Goal: Task Accomplishment & Management: Complete application form

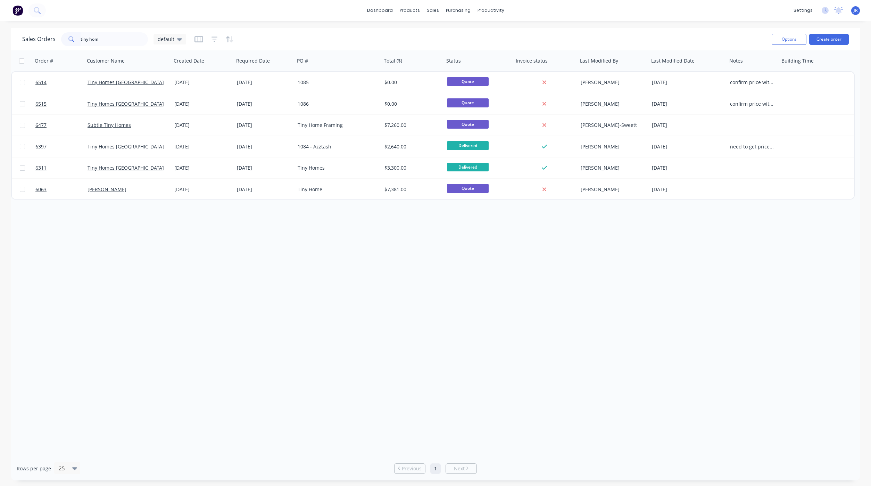
click at [40, 35] on div "Sales Orders tiny hom default" at bounding box center [104, 39] width 164 height 14
type input "i"
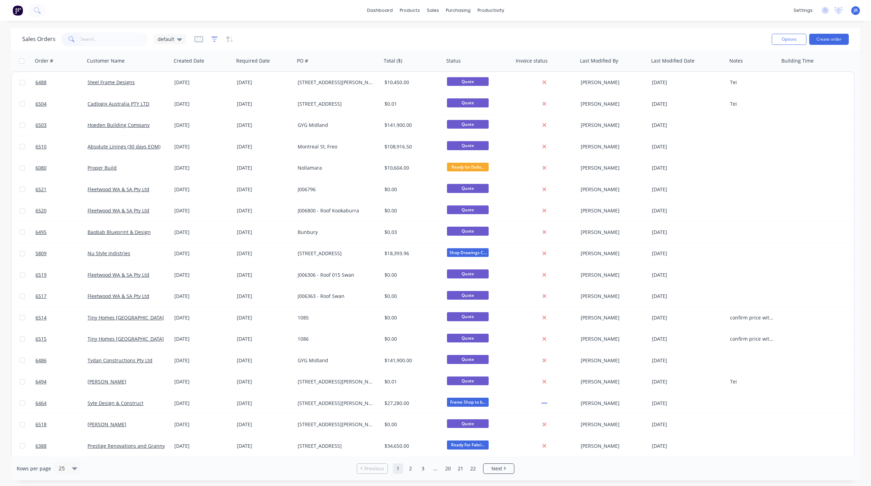
click at [212, 41] on icon "button" at bounding box center [215, 39] width 6 height 7
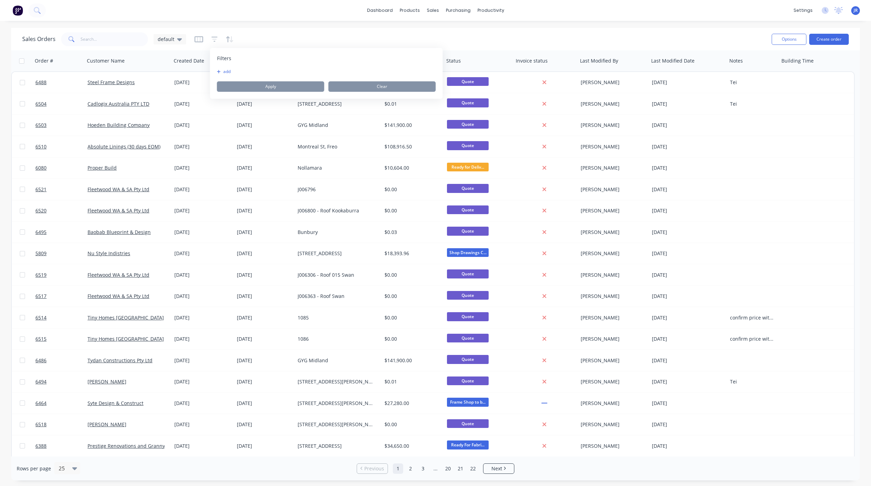
click at [221, 67] on div "Filters add Apply Clear" at bounding box center [326, 73] width 233 height 51
click at [221, 70] on button "add" at bounding box center [225, 72] width 17 height 6
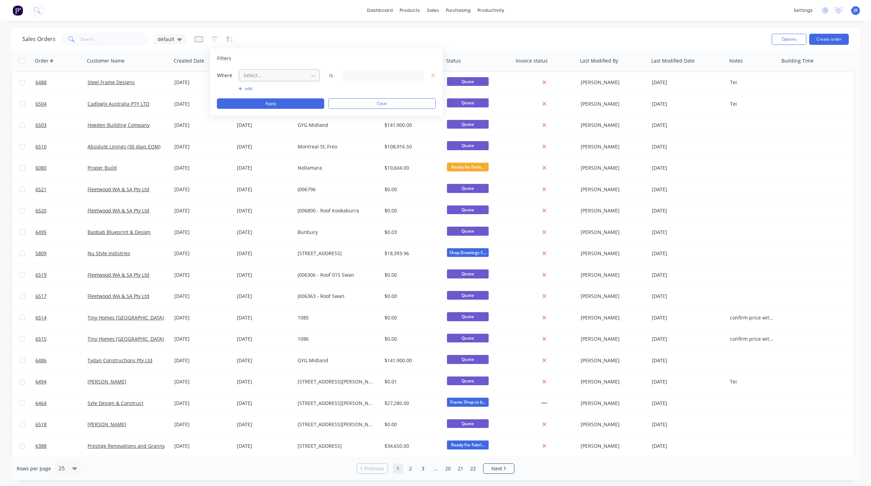
click at [248, 73] on div at bounding box center [274, 75] width 62 height 9
click at [429, 13] on div "sales" at bounding box center [432, 10] width 19 height 10
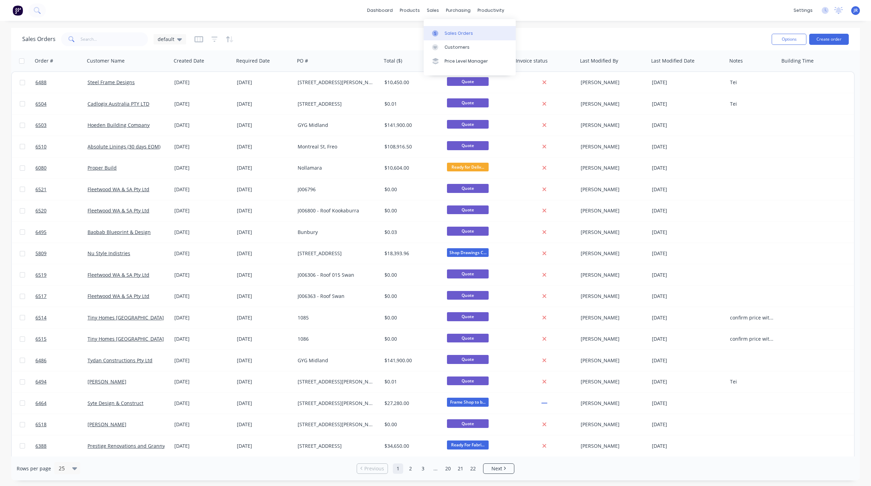
click at [442, 32] on div at bounding box center [437, 33] width 10 height 6
click at [838, 39] on button "Create order" at bounding box center [829, 39] width 40 height 11
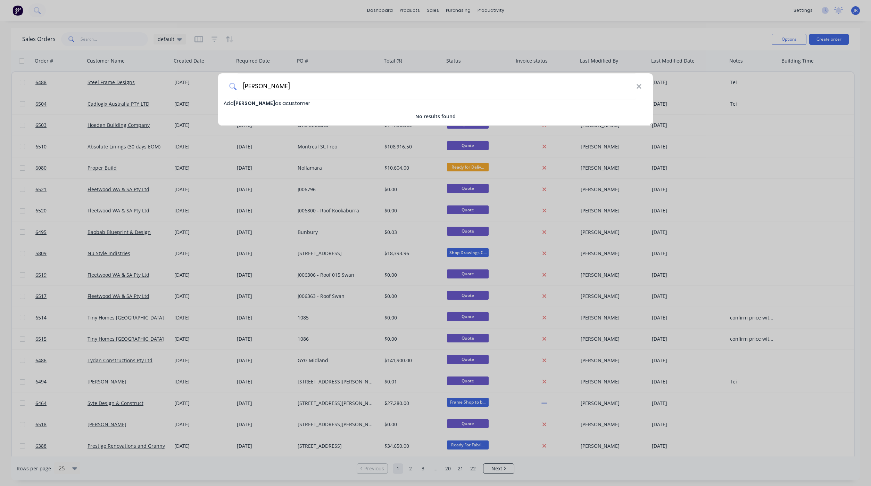
type input "Shuli Hanxue"
click at [290, 104] on span "Add Shuli Hanxue as a customer" at bounding box center [267, 103] width 86 height 7
select select "AU"
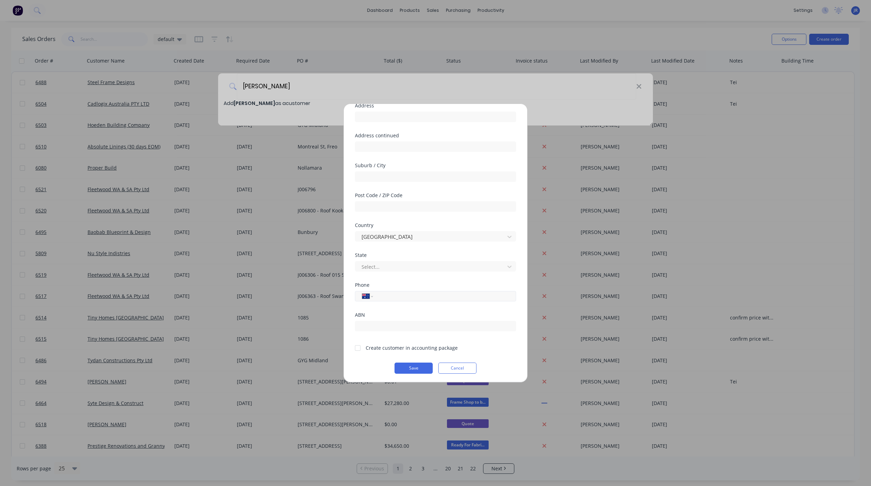
scroll to position [61, 0]
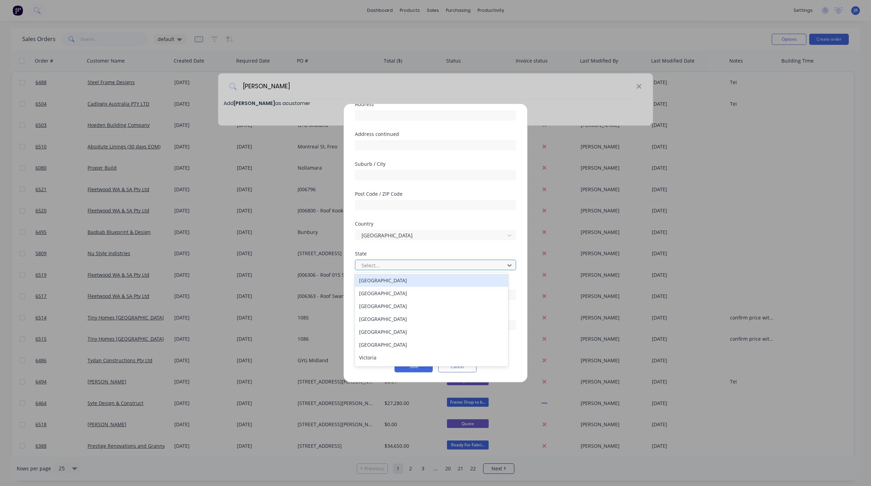
click at [409, 263] on div at bounding box center [431, 265] width 140 height 9
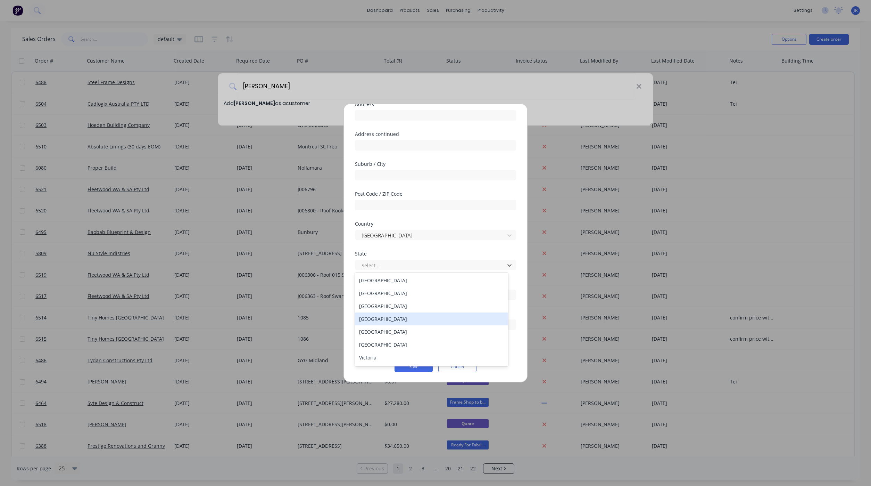
scroll to position [11, 0]
click at [391, 361] on div "Western Australia" at bounding box center [431, 358] width 153 height 13
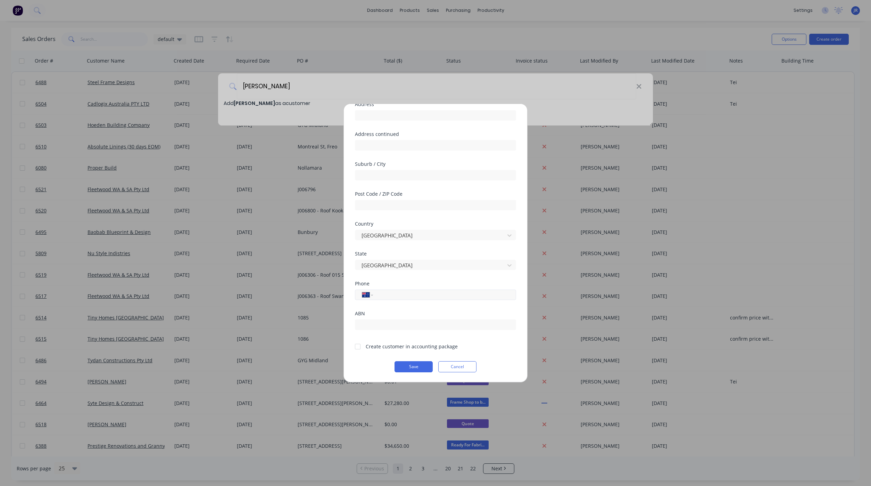
click at [414, 296] on input "tel" at bounding box center [443, 295] width 131 height 8
type input "0450 986 708"
click at [358, 346] on div at bounding box center [358, 346] width 14 height 14
click at [419, 363] on button "Save" at bounding box center [414, 366] width 38 height 11
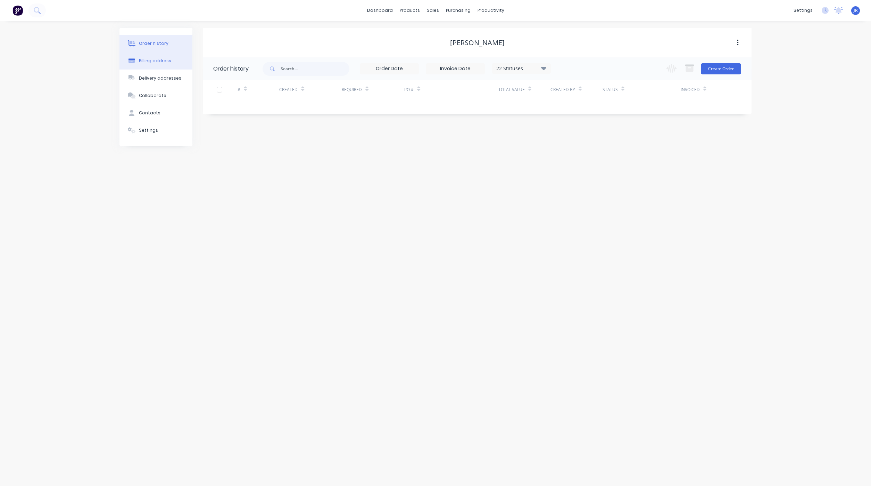
click at [167, 66] on button "Billing address" at bounding box center [155, 60] width 73 height 17
select select "AU"
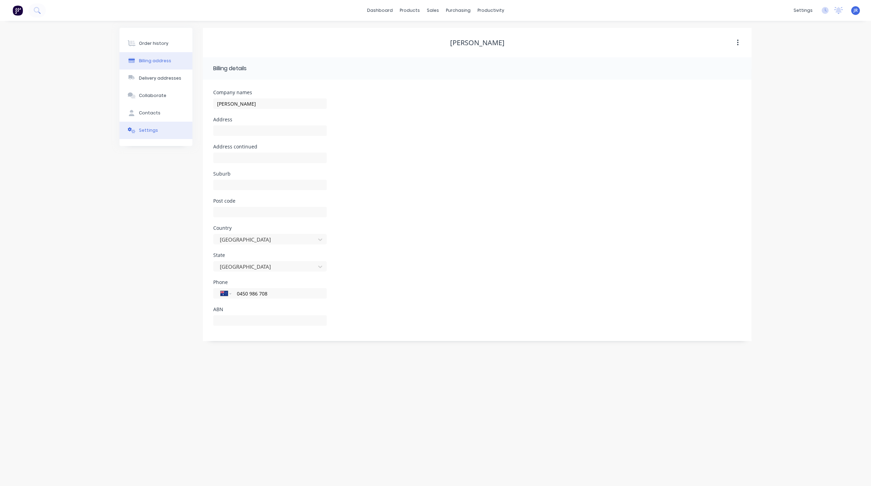
click at [139, 127] on div "Settings" at bounding box center [148, 130] width 19 height 6
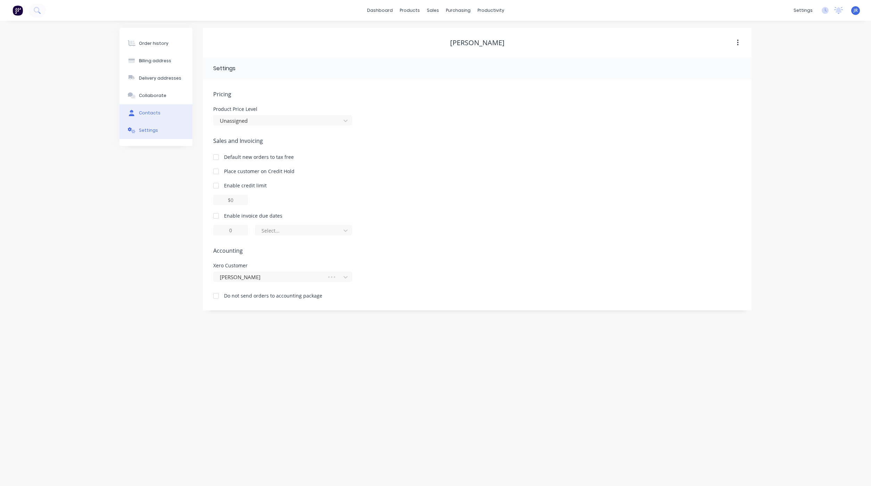
click at [156, 113] on div "Contacts" at bounding box center [150, 113] width 22 height 6
click at [739, 69] on button "Add contact" at bounding box center [730, 68] width 32 height 10
select select "AU"
click at [233, 116] on input "text" at bounding box center [270, 119] width 114 height 10
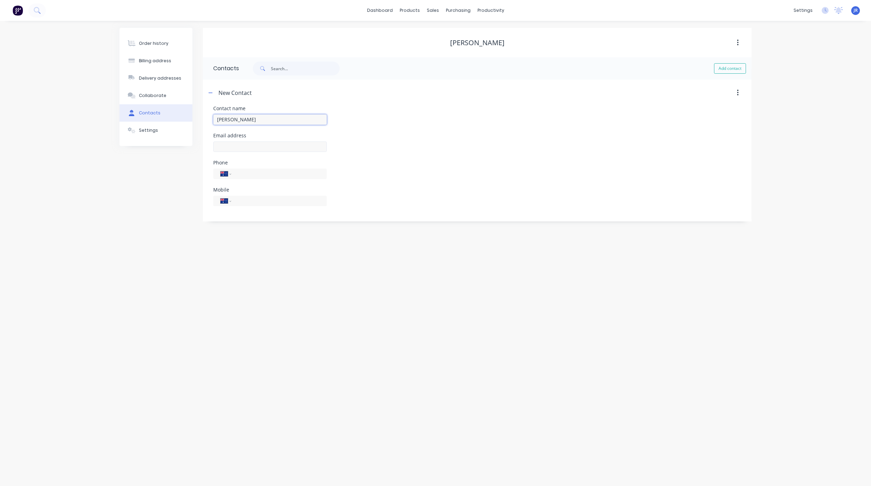
type input "Shuli Hanxue"
click at [240, 142] on input "text" at bounding box center [270, 146] width 114 height 10
select select "AU"
drag, startPoint x: 240, startPoint y: 142, endPoint x: 245, endPoint y: 143, distance: 5.1
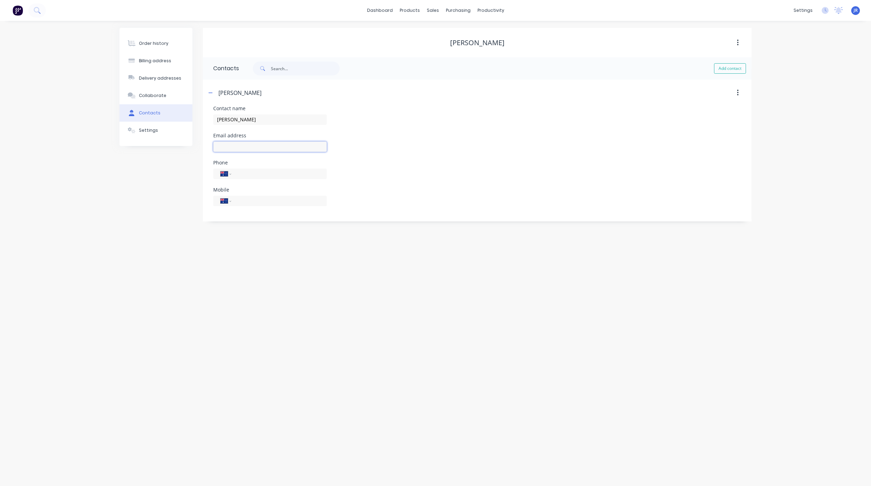
click at [242, 142] on input "text" at bounding box center [270, 146] width 114 height 10
type input "shulihanxue@gmail.com"
click at [241, 199] on input "tel" at bounding box center [277, 201] width 83 height 8
type input "0450 986 708"
click at [162, 48] on button "Order history" at bounding box center [155, 43] width 73 height 17
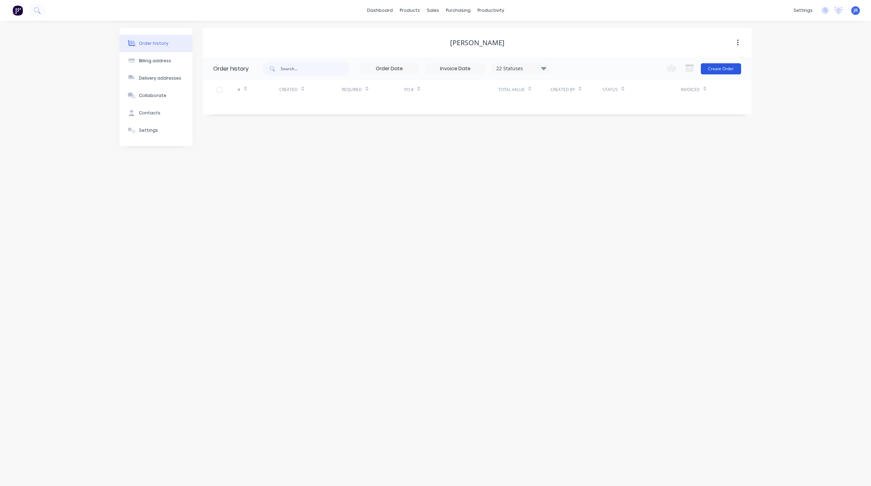
click at [721, 67] on button "Create Order" at bounding box center [721, 68] width 40 height 11
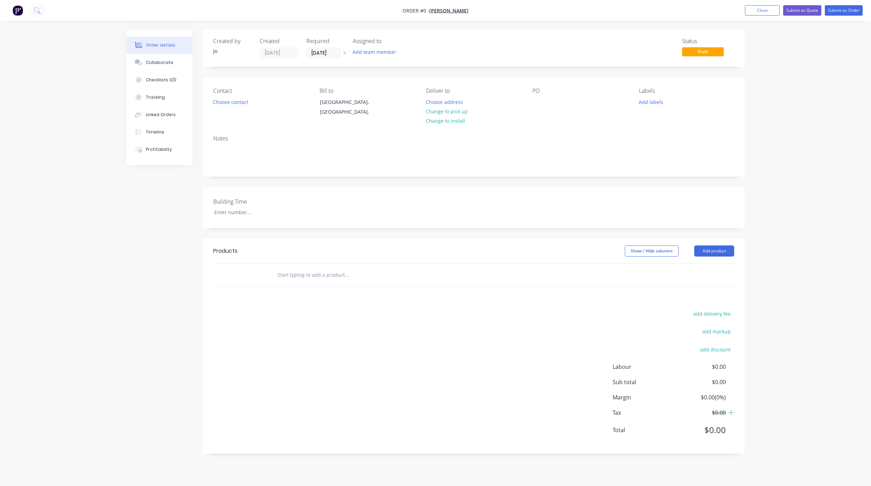
drag, startPoint x: 313, startPoint y: 290, endPoint x: 316, endPoint y: 286, distance: 5.2
click at [315, 289] on div "Products Show / Hide columns Add product add delivery fee add markup add discou…" at bounding box center [474, 345] width 542 height 215
click at [317, 281] on input "text" at bounding box center [346, 275] width 139 height 14
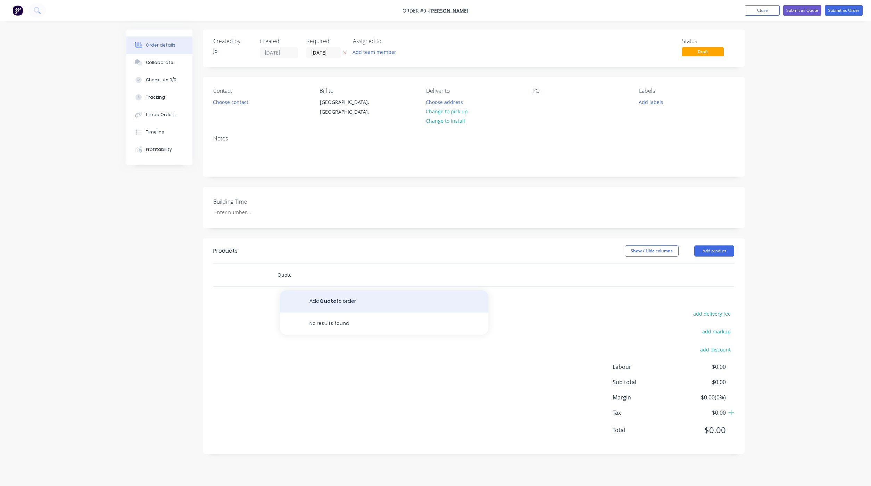
type input "Quote"
click at [324, 299] on button "Add Quote to order" at bounding box center [384, 301] width 208 height 22
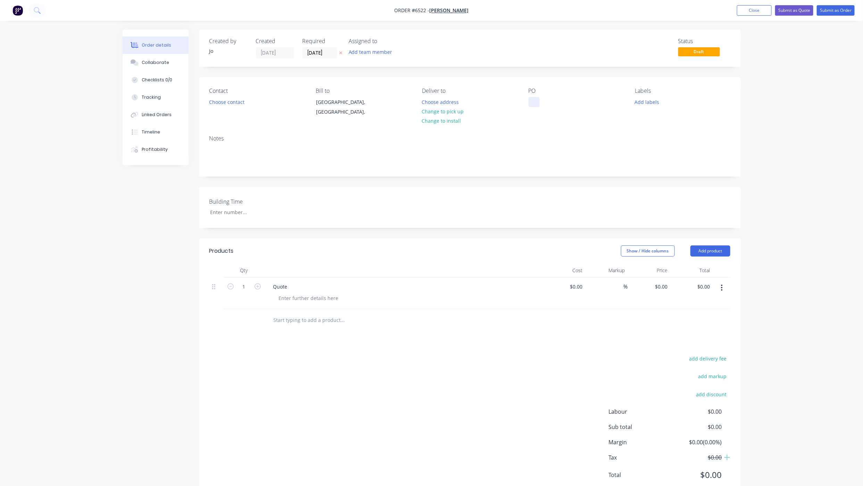
click at [535, 105] on div at bounding box center [534, 102] width 11 height 10
click at [145, 69] on button "Collaborate" at bounding box center [156, 62] width 66 height 17
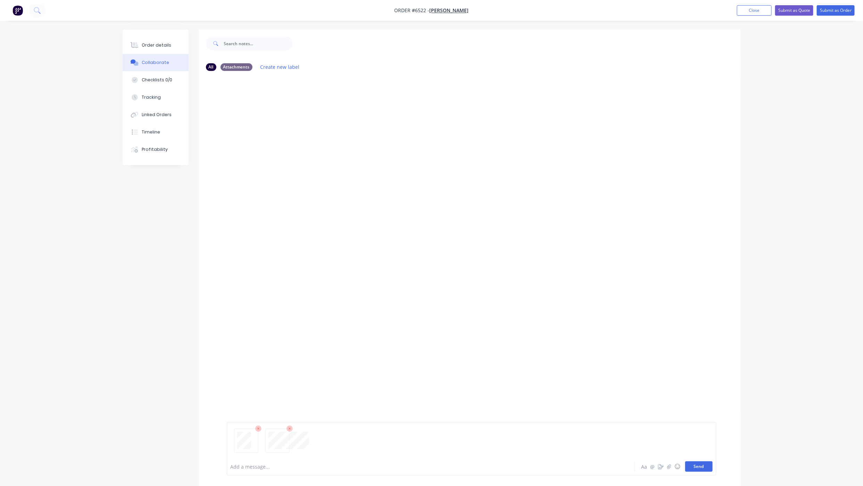
click at [702, 463] on button "Send" at bounding box center [698, 466] width 27 height 10
click at [703, 468] on button "Send" at bounding box center [698, 466] width 27 height 10
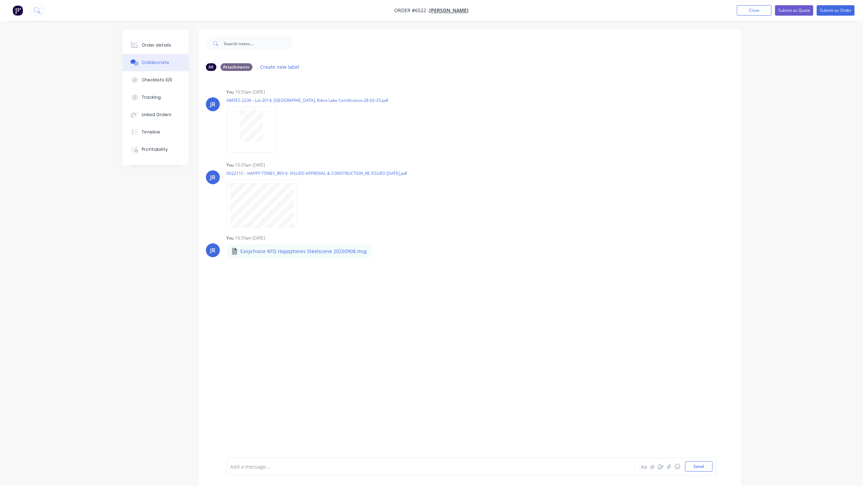
drag, startPoint x: 133, startPoint y: 43, endPoint x: 193, endPoint y: 72, distance: 66.6
click at [133, 43] on icon at bounding box center [136, 45] width 6 height 6
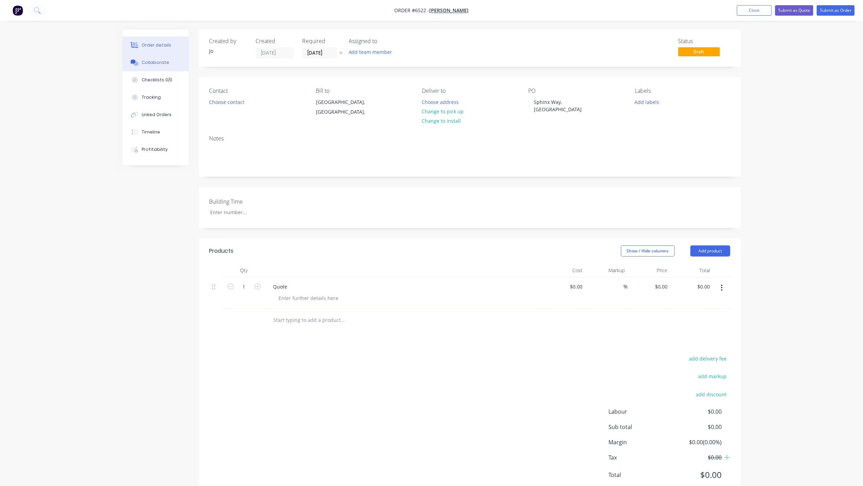
click at [169, 55] on button "Collaborate" at bounding box center [156, 62] width 66 height 17
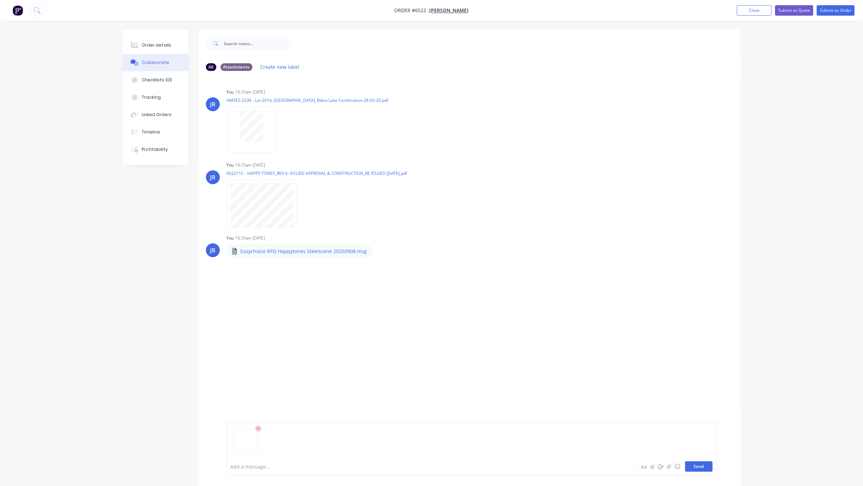
click at [684, 465] on div "Aa @ ☺ Send" at bounding box center [676, 466] width 73 height 10
click at [687, 465] on button "Send" at bounding box center [698, 466] width 27 height 10
click at [160, 42] on div "Order details" at bounding box center [157, 45] width 30 height 6
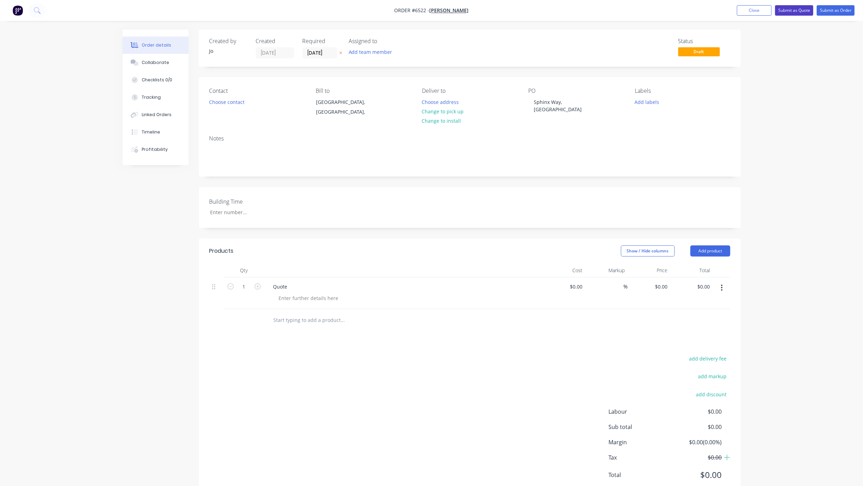
click at [800, 13] on button "Submit as Quote" at bounding box center [794, 10] width 38 height 10
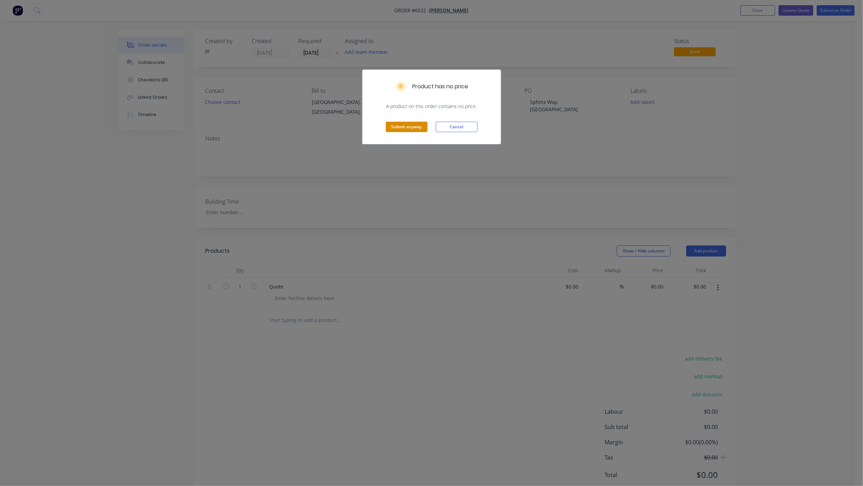
click at [406, 123] on button "Submit anyway" at bounding box center [407, 127] width 42 height 10
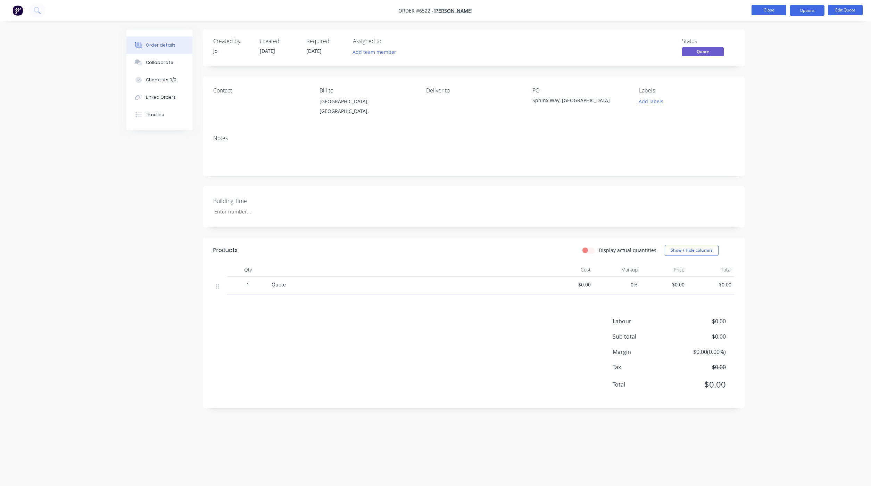
click at [770, 8] on button "Close" at bounding box center [769, 10] width 35 height 10
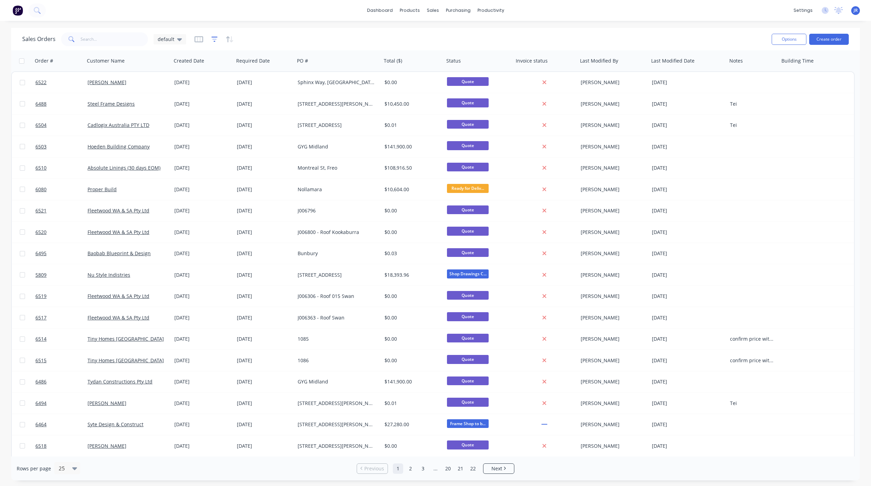
click at [214, 38] on icon "button" at bounding box center [215, 39] width 6 height 7
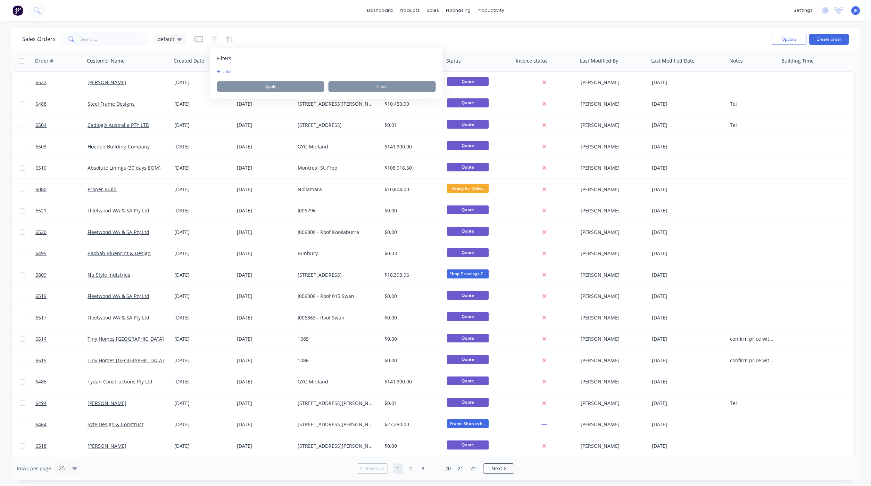
click at [218, 73] on icon "button" at bounding box center [219, 71] width 4 height 4
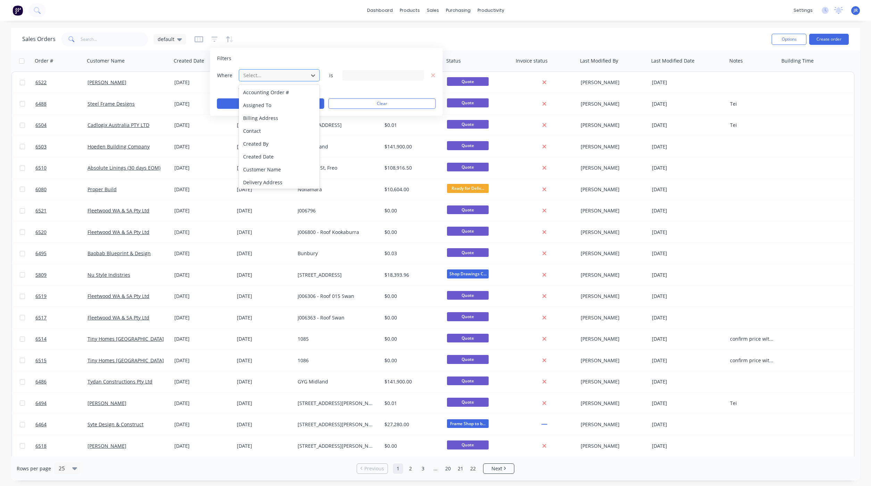
click at [250, 75] on div at bounding box center [274, 75] width 62 height 9
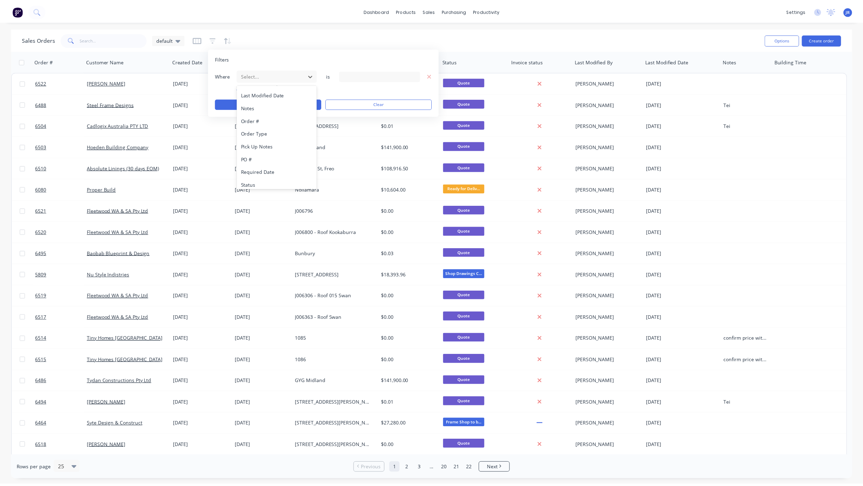
scroll to position [168, 0]
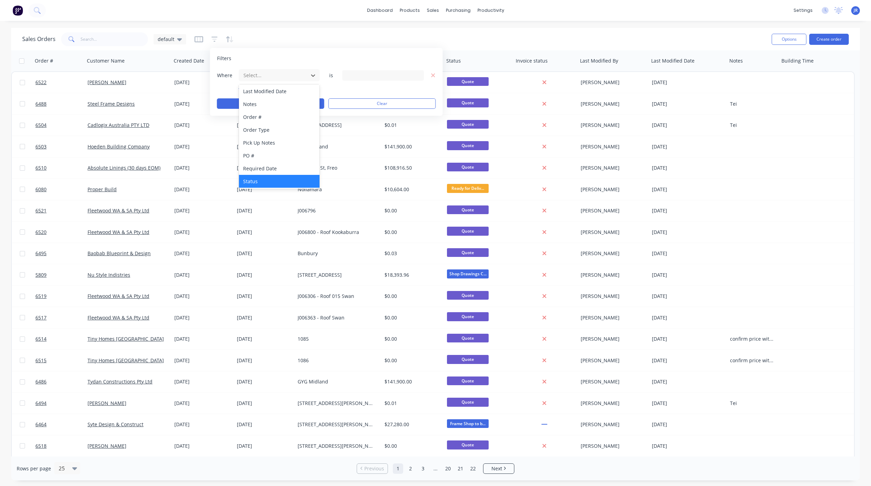
click at [265, 176] on div "Status" at bounding box center [279, 181] width 81 height 13
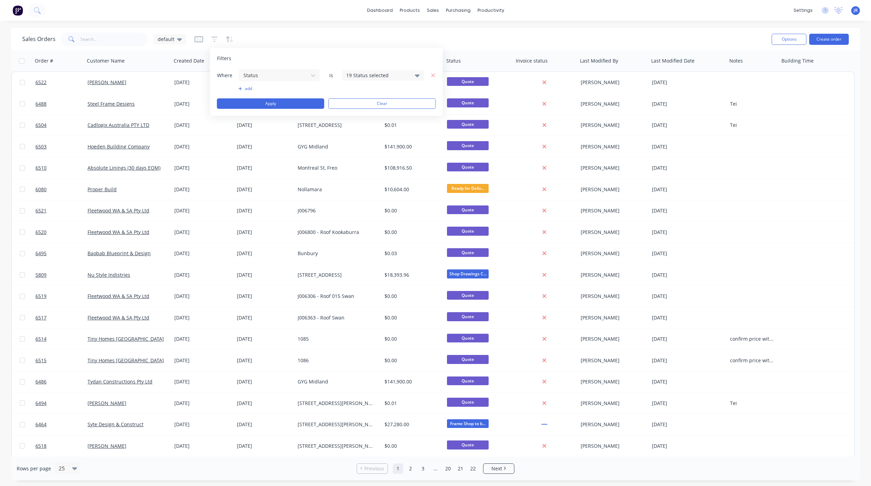
click at [365, 74] on div "19 Status selected" at bounding box center [377, 75] width 63 height 7
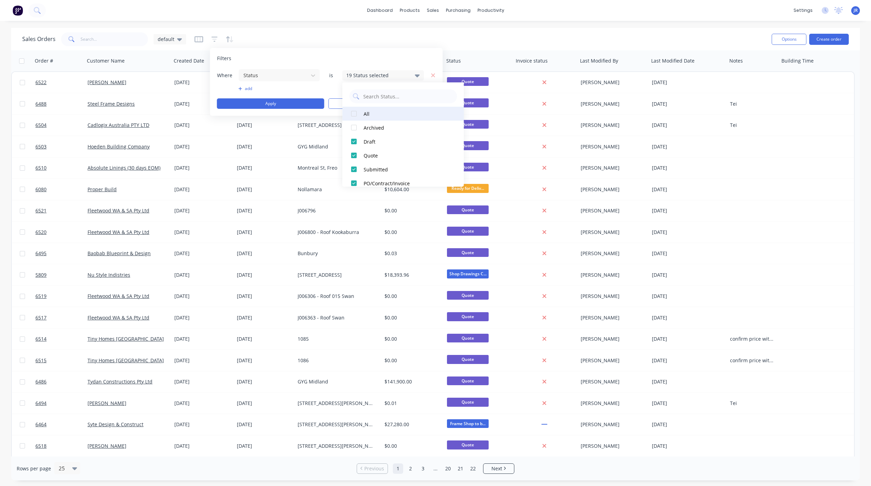
click at [355, 112] on div at bounding box center [354, 114] width 14 height 14
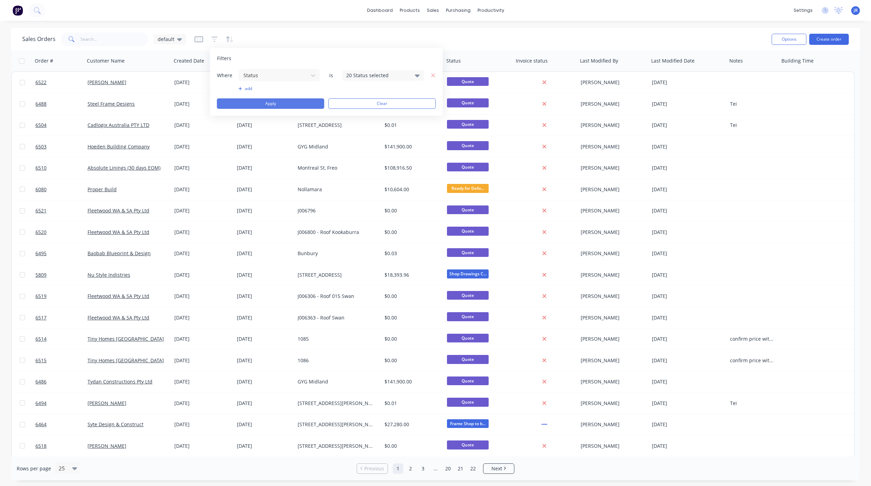
click at [279, 106] on button "Apply" at bounding box center [270, 103] width 107 height 10
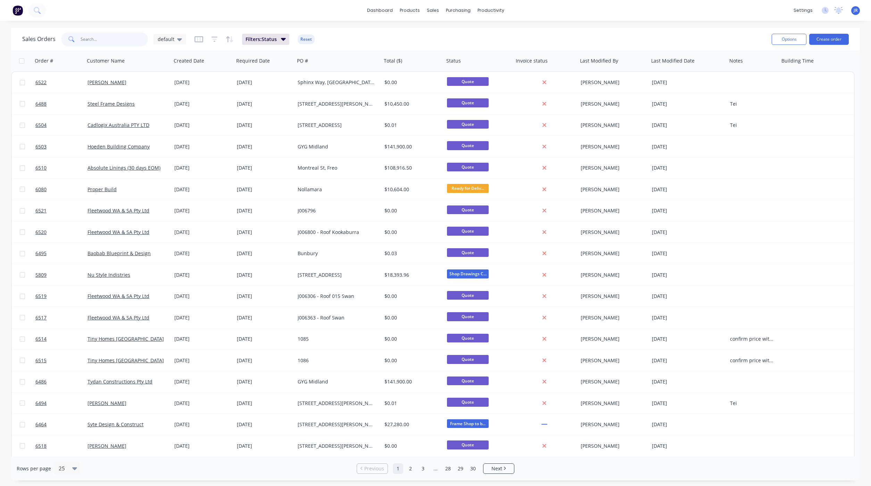
click at [124, 40] on input "text" at bounding box center [115, 39] width 68 height 14
type input "william"
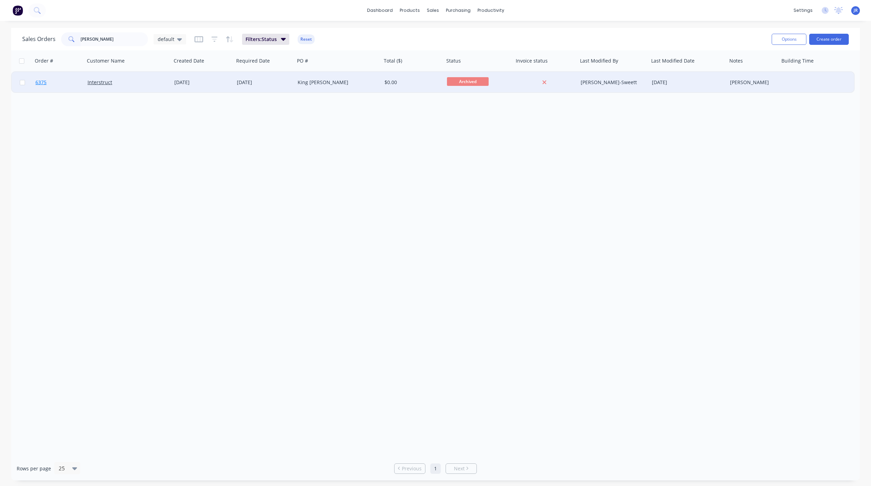
click at [48, 82] on link "6375" at bounding box center [61, 82] width 52 height 21
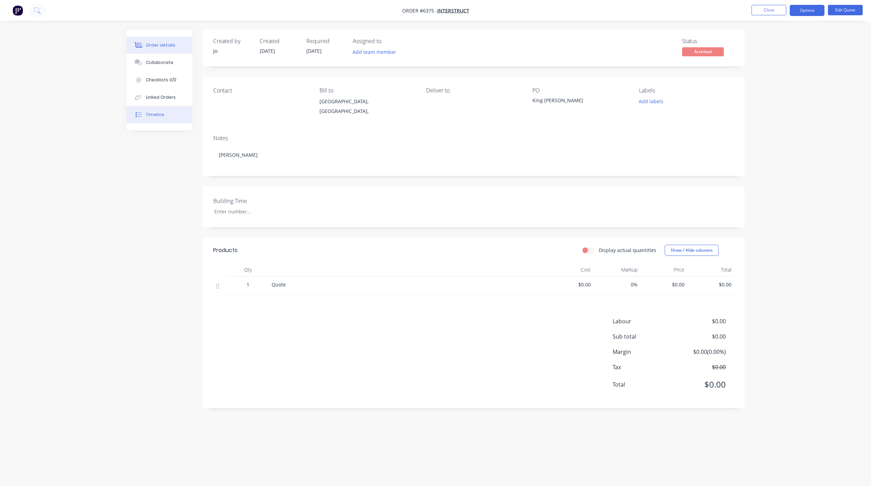
click at [154, 109] on button "Timeline" at bounding box center [159, 114] width 66 height 17
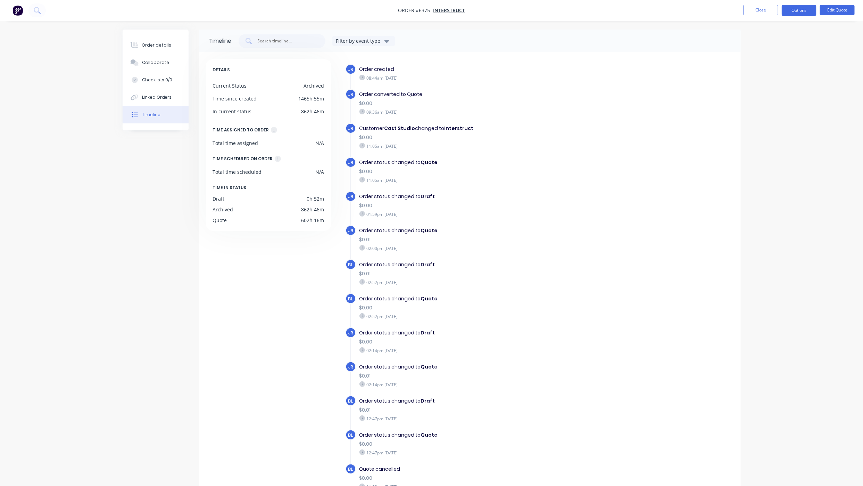
scroll to position [37, 0]
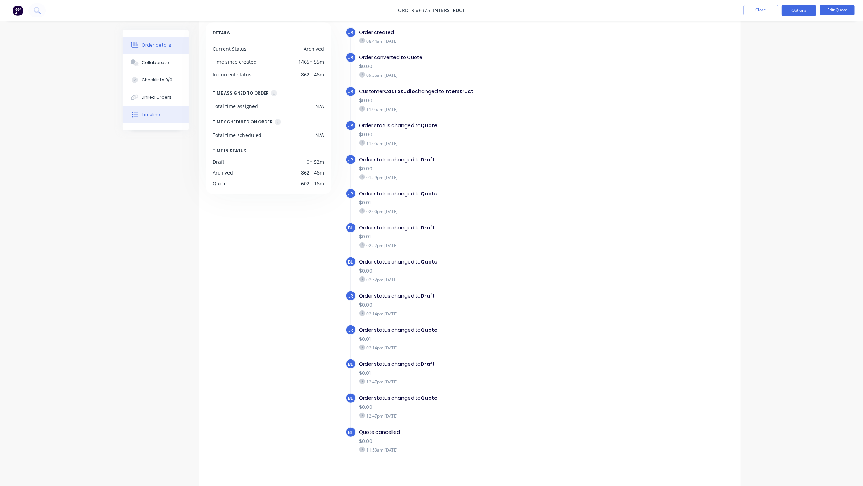
click at [182, 38] on button "Order details" at bounding box center [156, 44] width 66 height 17
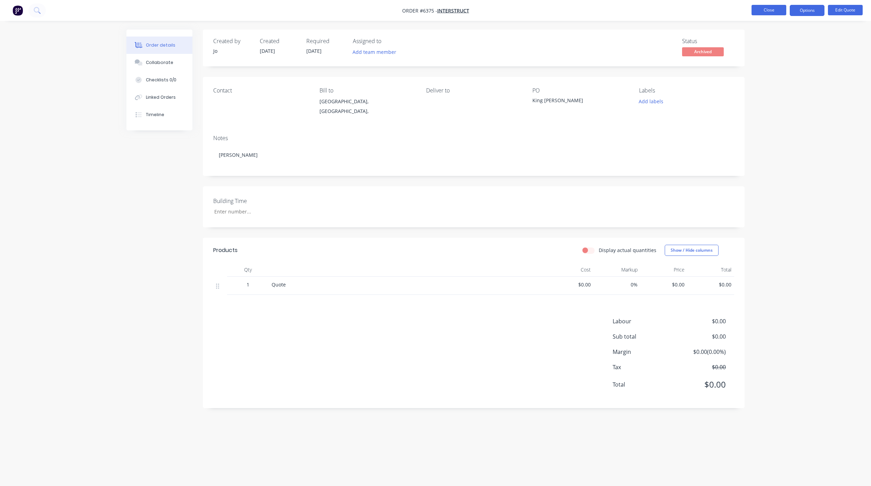
click at [757, 9] on button "Close" at bounding box center [769, 10] width 35 height 10
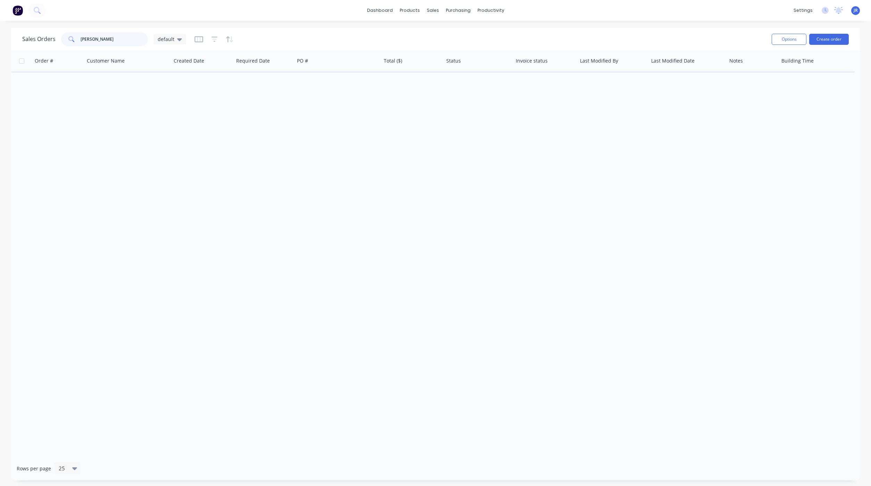
drag, startPoint x: 121, startPoint y: 42, endPoint x: -10, endPoint y: 27, distance: 132.5
click at [0, 27] on html "dashboard products sales purchasing productivity dashboard products Product Cat…" at bounding box center [435, 243] width 871 height 486
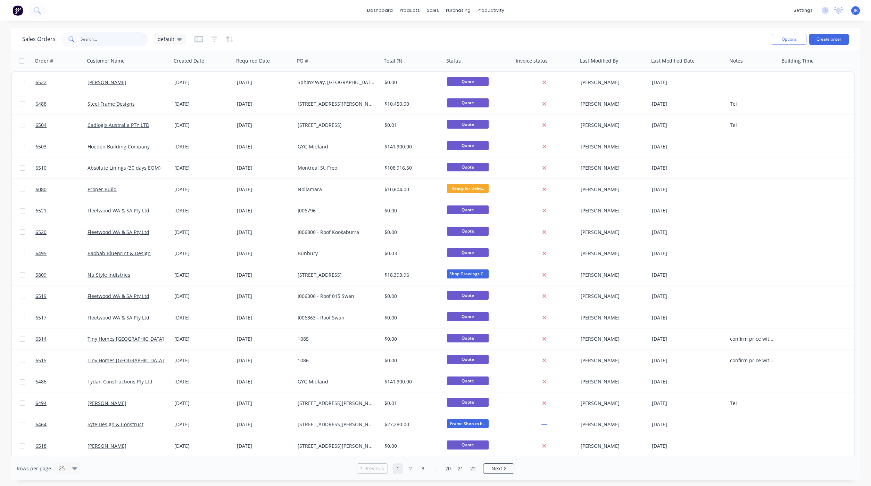
drag, startPoint x: 93, startPoint y: 40, endPoint x: 98, endPoint y: 39, distance: 5.3
click at [93, 40] on input "text" at bounding box center [115, 39] width 68 height 14
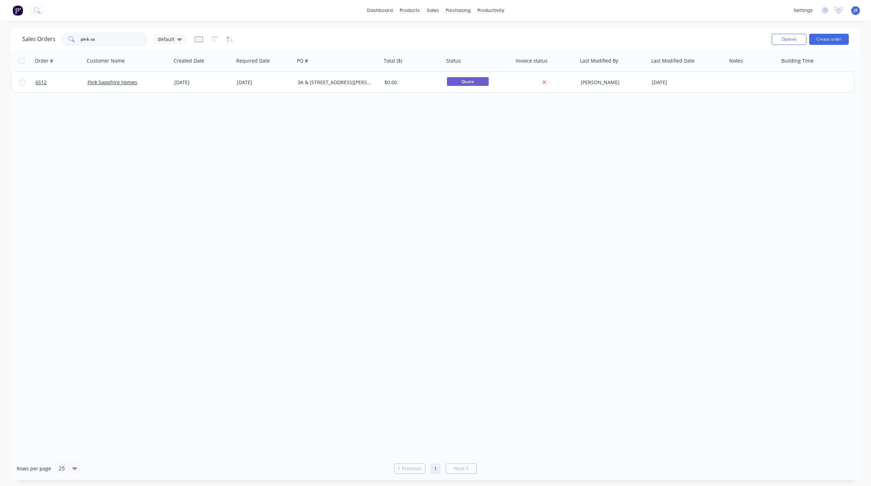
drag, startPoint x: 112, startPoint y: 41, endPoint x: -17, endPoint y: 34, distance: 128.7
click at [0, 34] on html "dashboard products sales purchasing productivity dashboard products Product Cat…" at bounding box center [435, 243] width 871 height 486
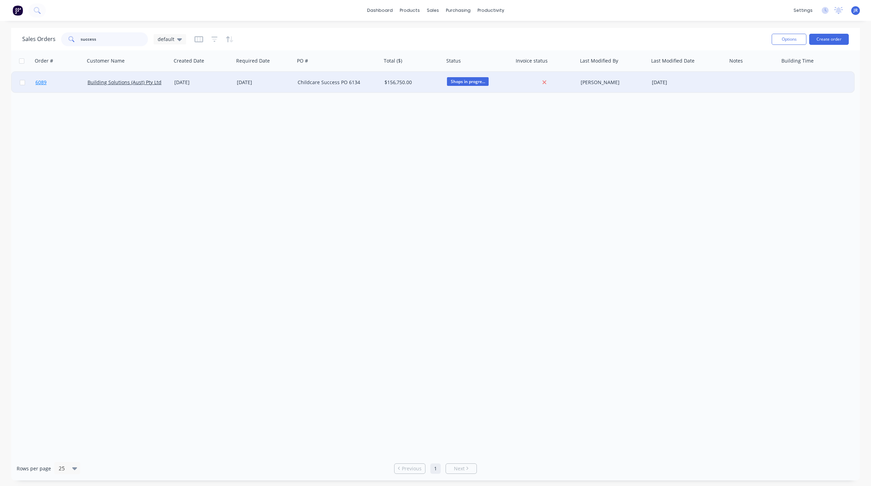
type input "success"
click at [48, 89] on link "6089" at bounding box center [61, 82] width 52 height 21
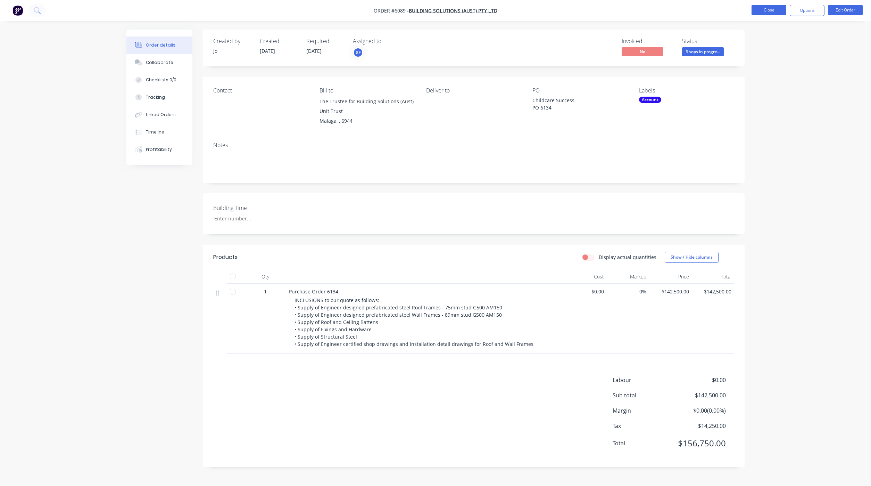
click at [764, 5] on button "Close" at bounding box center [769, 10] width 35 height 10
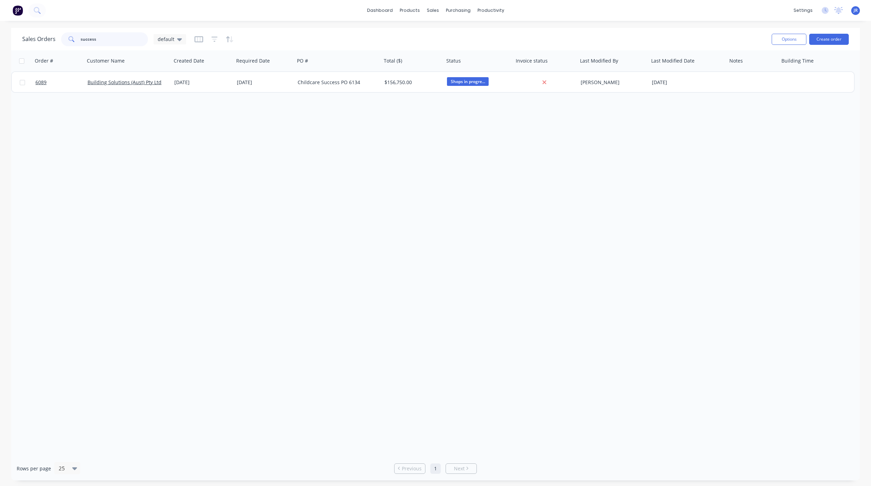
drag, startPoint x: -17, startPoint y: 41, endPoint x: -94, endPoint y: 44, distance: 77.9
click at [0, 44] on html "dashboard products sales purchasing productivity dashboard products Product Cat…" at bounding box center [435, 243] width 871 height 486
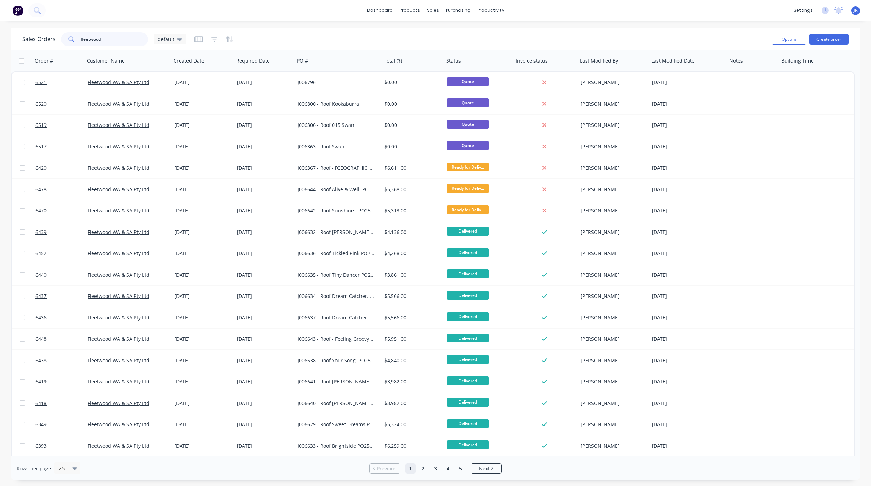
drag, startPoint x: 98, startPoint y: 37, endPoint x: 24, endPoint y: 35, distance: 74.0
click at [26, 36] on div "Sales Orders fleetwood default" at bounding box center [104, 39] width 164 height 14
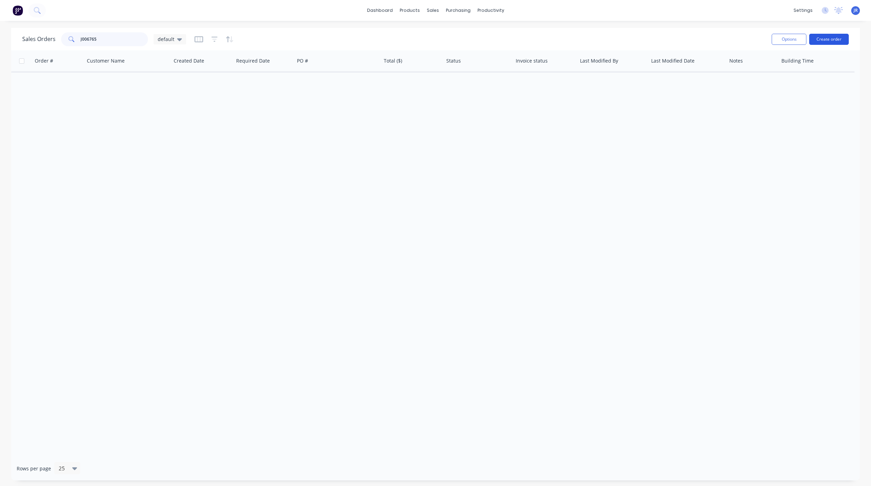
type input "J006765"
click at [837, 42] on button "Create order" at bounding box center [829, 39] width 40 height 11
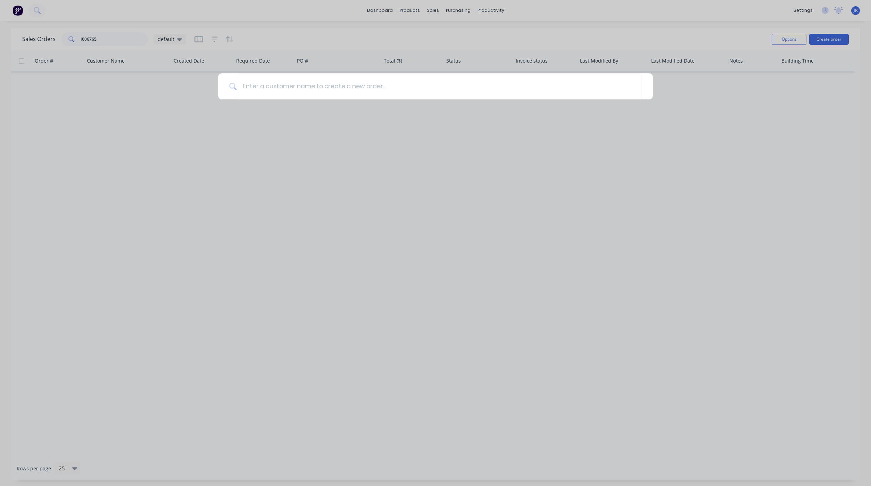
click at [139, 367] on div at bounding box center [435, 243] width 871 height 486
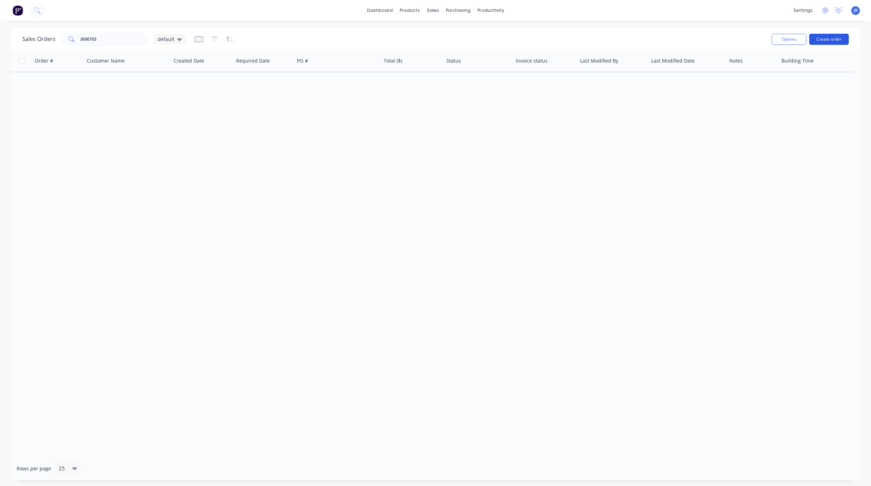
click at [837, 35] on button "Create order" at bounding box center [829, 39] width 40 height 11
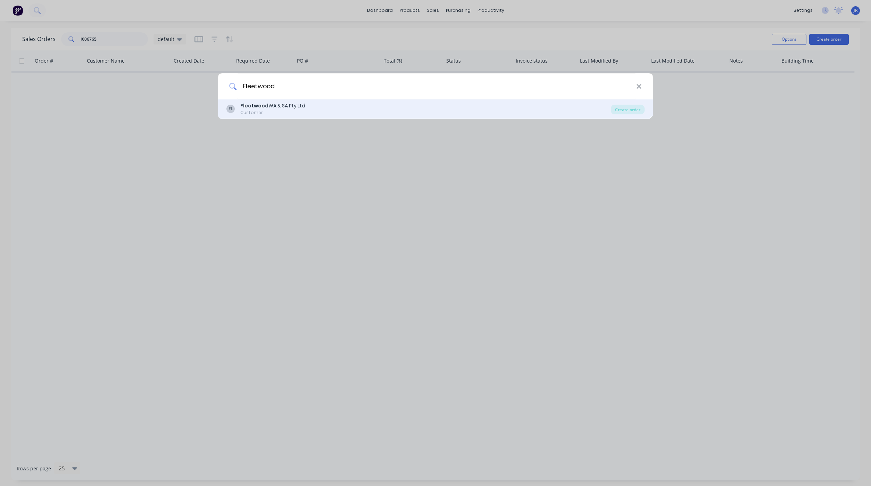
type input "Fleetwood"
click at [281, 114] on div "Customer" at bounding box center [272, 112] width 65 height 6
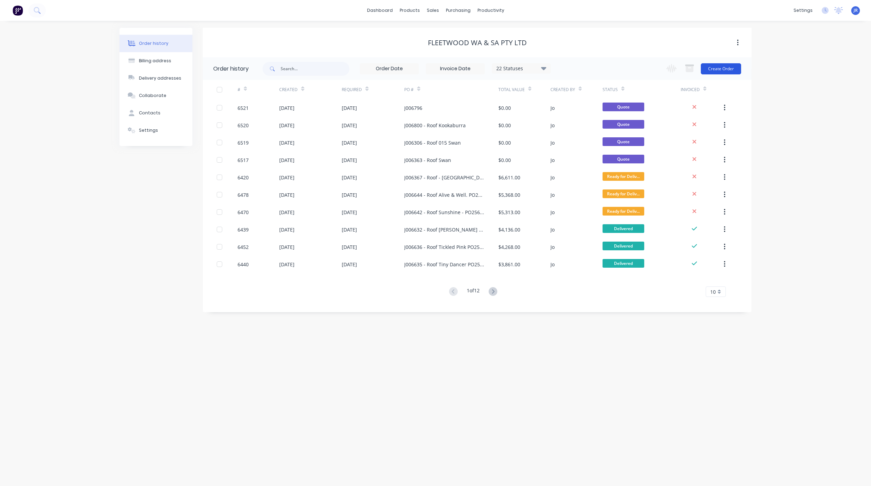
click at [739, 72] on button "Create Order" at bounding box center [721, 68] width 40 height 11
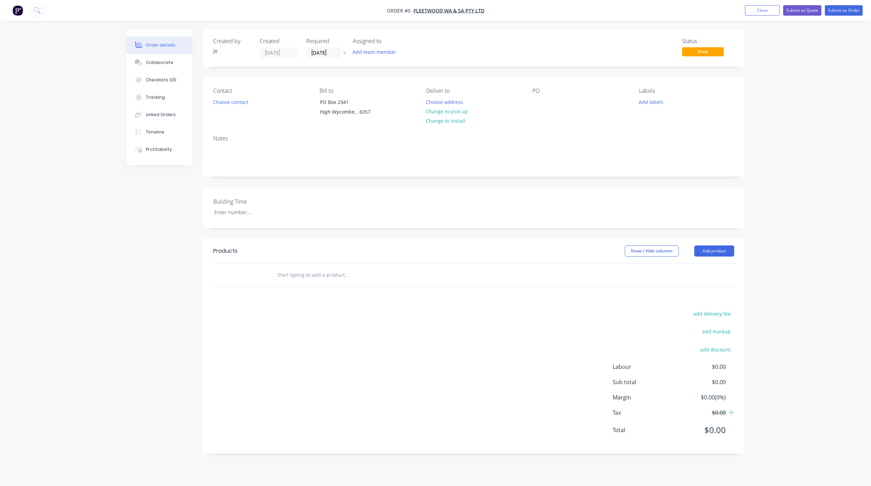
click at [325, 271] on input "text" at bounding box center [346, 275] width 139 height 14
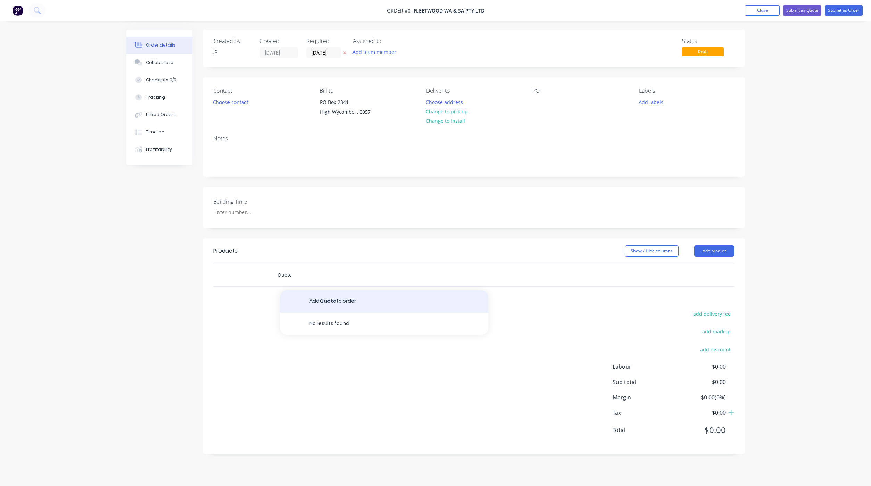
type input "Quote"
click at [315, 300] on button "Add Quote to order" at bounding box center [384, 301] width 208 height 22
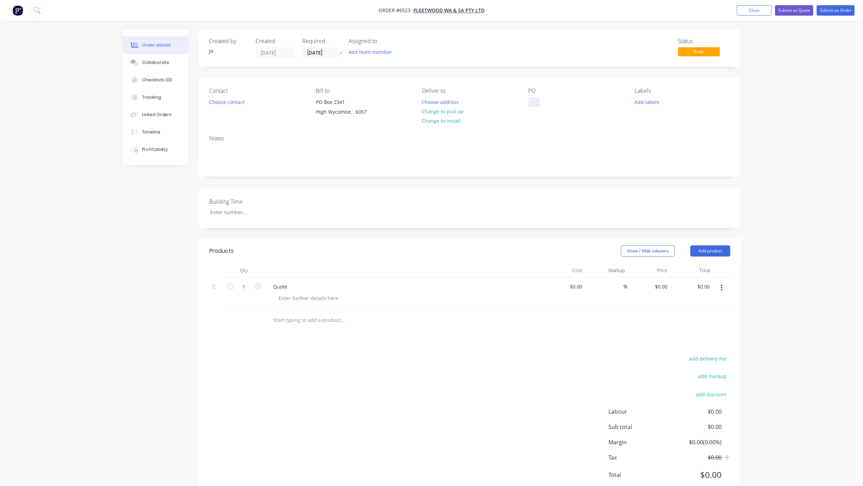
click at [536, 101] on div at bounding box center [534, 102] width 11 height 10
click at [148, 64] on div "Collaborate" at bounding box center [155, 62] width 27 height 6
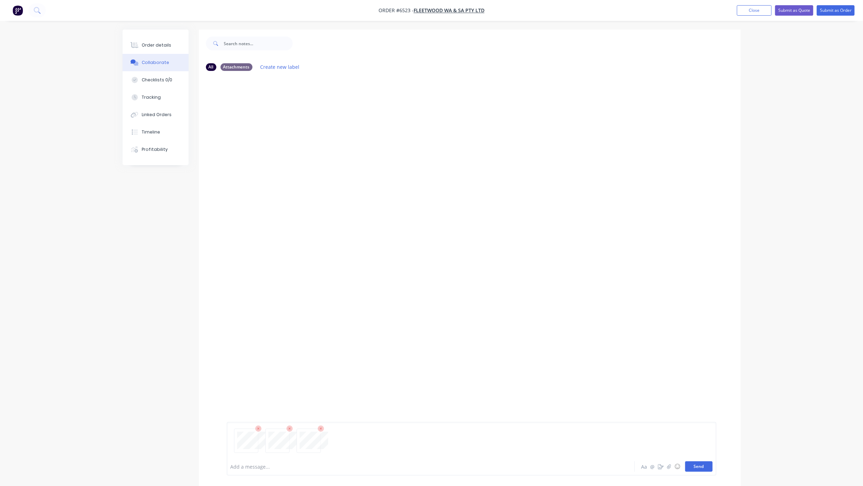
click at [707, 463] on button "Send" at bounding box center [698, 466] width 27 height 10
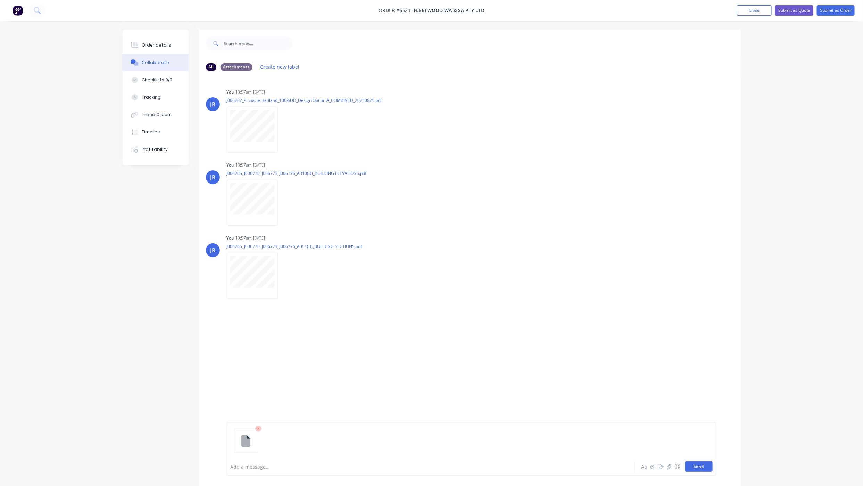
click at [689, 469] on button "Send" at bounding box center [698, 466] width 27 height 10
click at [140, 331] on div "All Attachments Create new label JR You 10:57am 09/09/25 J006282_Pinnacle Hedla…" at bounding box center [432, 263] width 618 height 467
click at [158, 42] on button "Order details" at bounding box center [156, 44] width 66 height 17
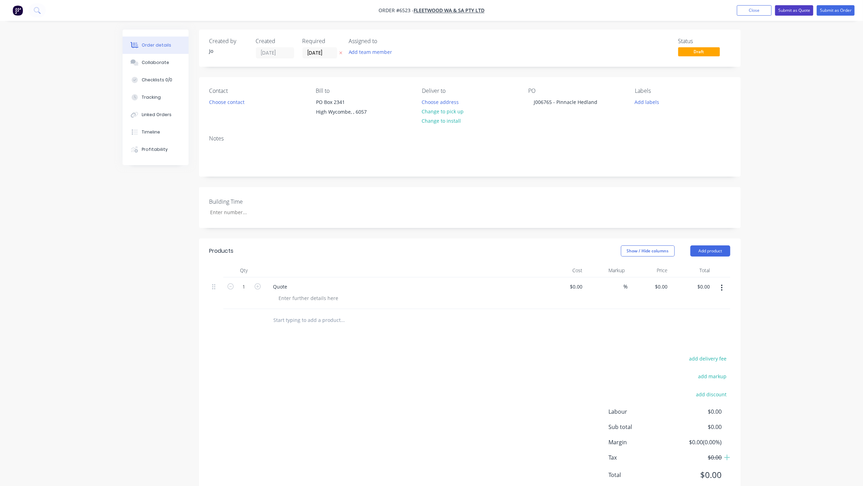
drag, startPoint x: 775, startPoint y: 7, endPoint x: 778, endPoint y: 7, distance: 3.8
click at [775, 7] on button "Submit as Quote" at bounding box center [794, 10] width 38 height 10
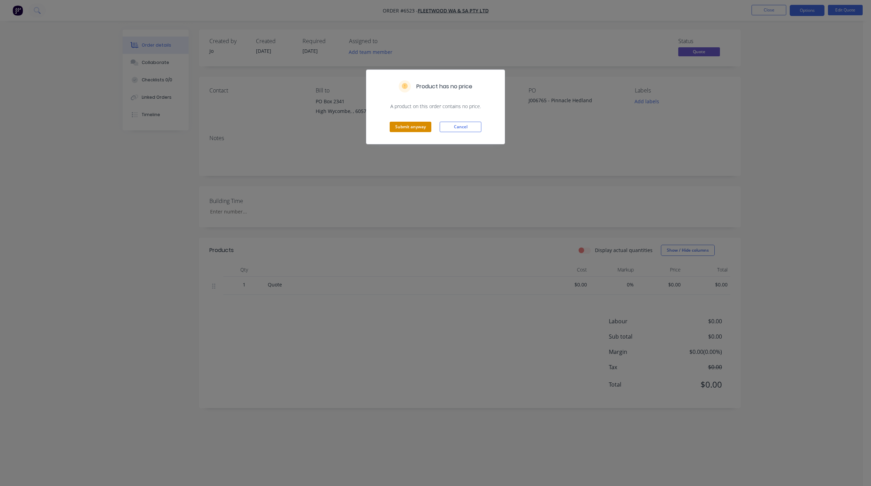
click at [397, 133] on div "Submit anyway Cancel" at bounding box center [435, 127] width 138 height 34
drag, startPoint x: 397, startPoint y: 131, endPoint x: 350, endPoint y: 126, distance: 47.1
click at [396, 129] on button "Submit anyway" at bounding box center [411, 127] width 42 height 10
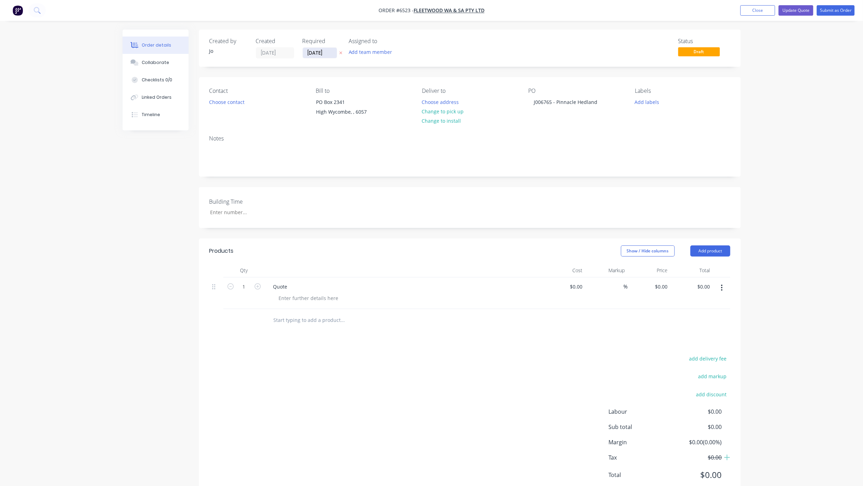
click at [335, 53] on input "[DATE]" at bounding box center [320, 53] width 34 height 10
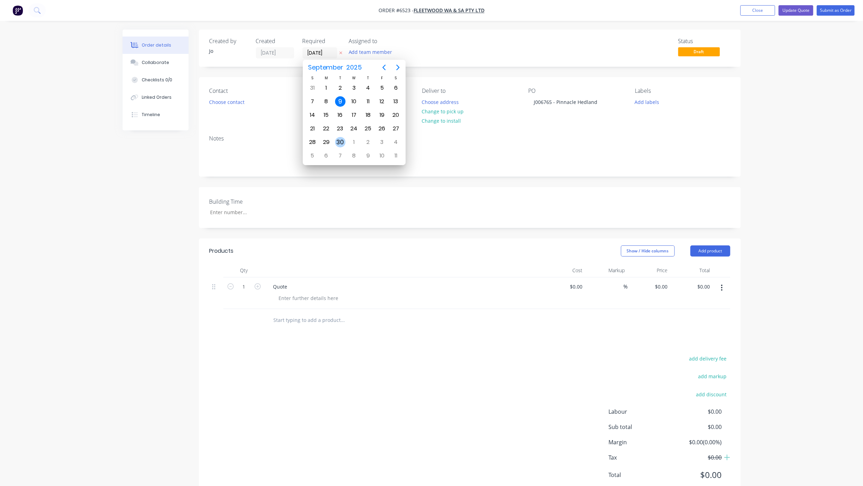
click at [341, 141] on div "30" at bounding box center [340, 142] width 10 height 10
type input "30/09/25"
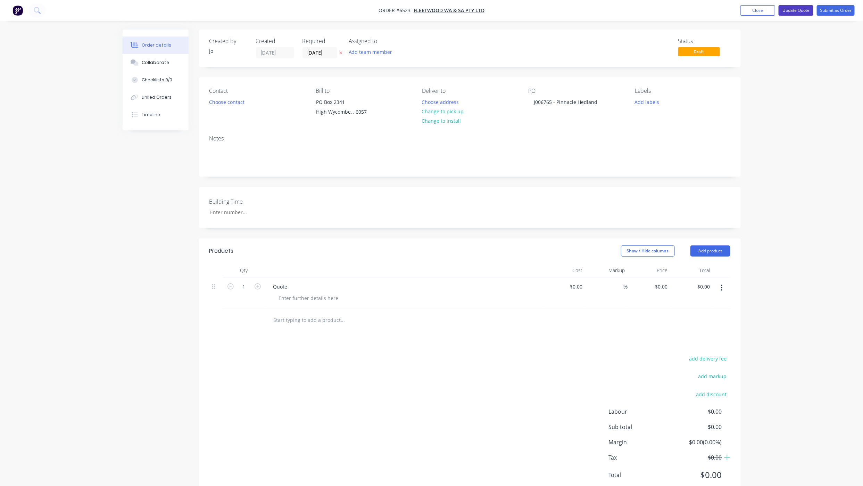
click at [802, 13] on button "Update Quote" at bounding box center [796, 10] width 35 height 10
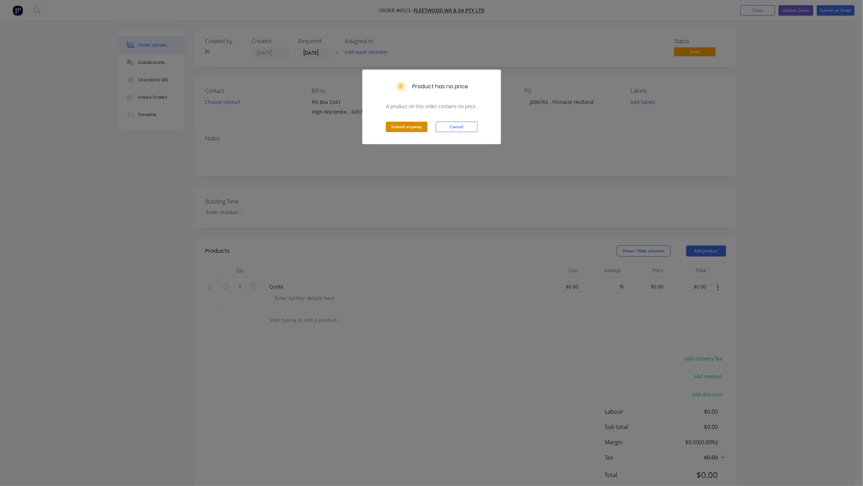
click at [425, 124] on button "Submit anyway" at bounding box center [407, 127] width 42 height 10
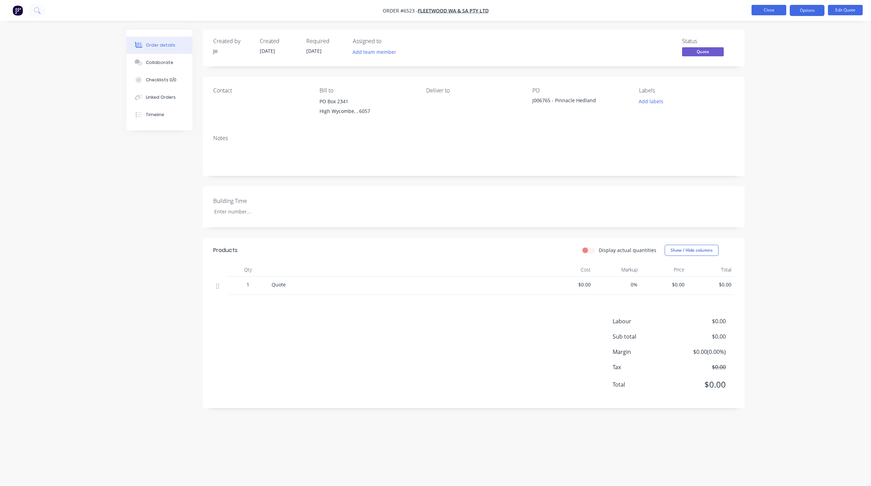
click at [768, 12] on button "Close" at bounding box center [769, 10] width 35 height 10
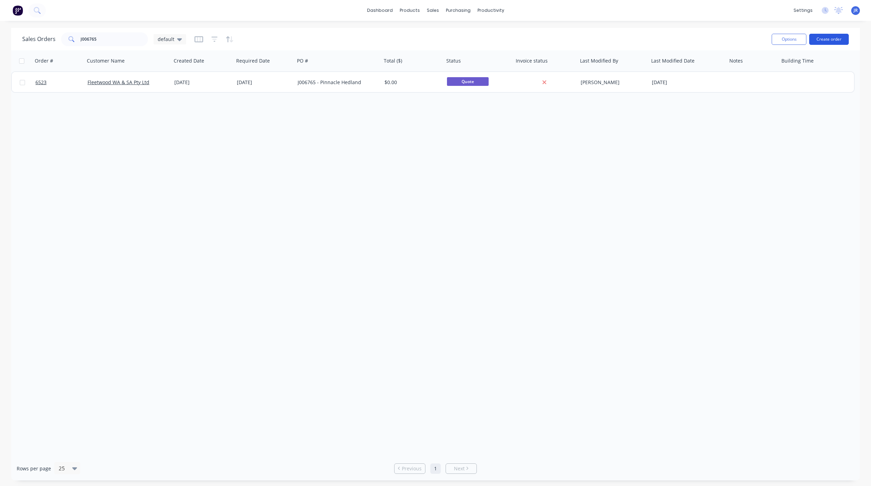
click at [827, 35] on button "Create order" at bounding box center [829, 39] width 40 height 11
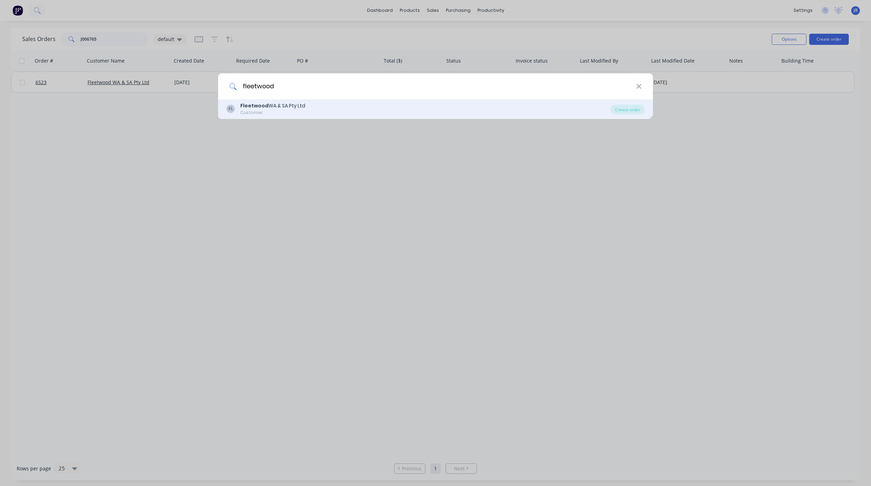
type input "fleetwood"
click at [255, 110] on div "Customer" at bounding box center [272, 112] width 65 height 6
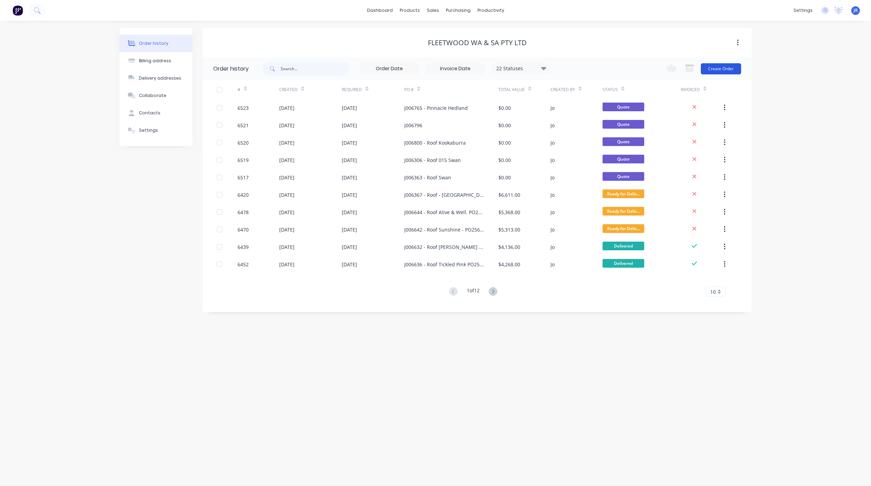
click at [713, 68] on button "Create Order" at bounding box center [721, 68] width 40 height 11
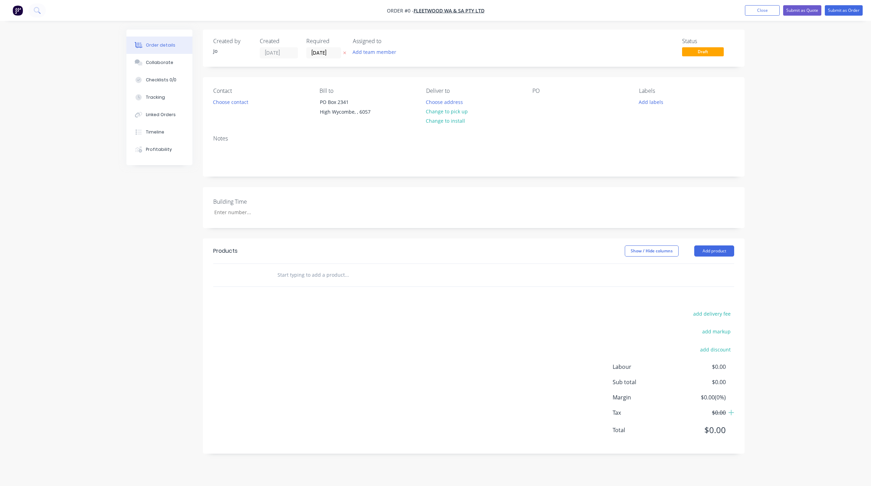
drag, startPoint x: 289, startPoint y: 272, endPoint x: 306, endPoint y: 266, distance: 18.8
click at [290, 272] on input "text" at bounding box center [346, 275] width 139 height 14
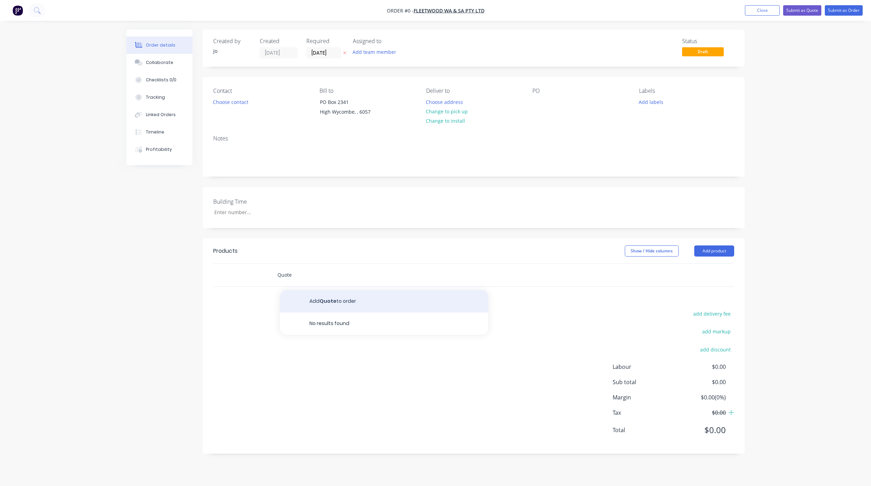
type input "Quote"
click at [314, 305] on button "Add Quote to order" at bounding box center [384, 301] width 208 height 22
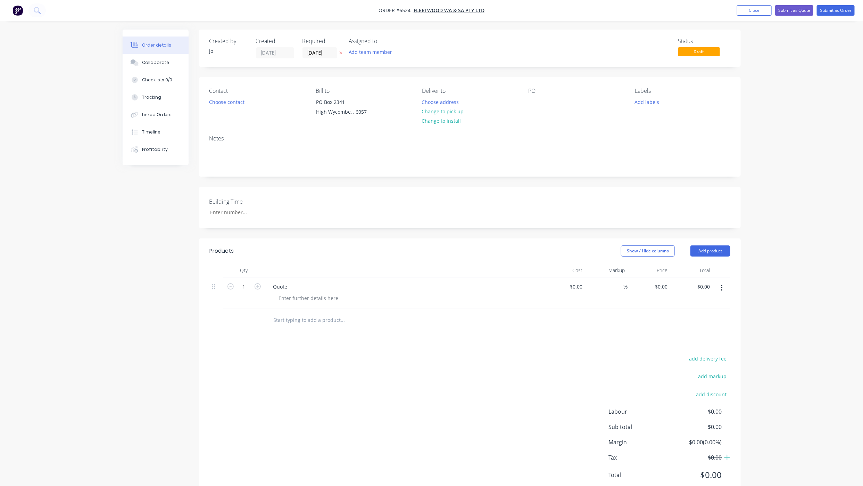
click at [542, 98] on div "PO" at bounding box center [576, 104] width 95 height 32
click at [533, 101] on div at bounding box center [534, 102] width 11 height 10
click at [325, 54] on input "[DATE]" at bounding box center [320, 53] width 34 height 10
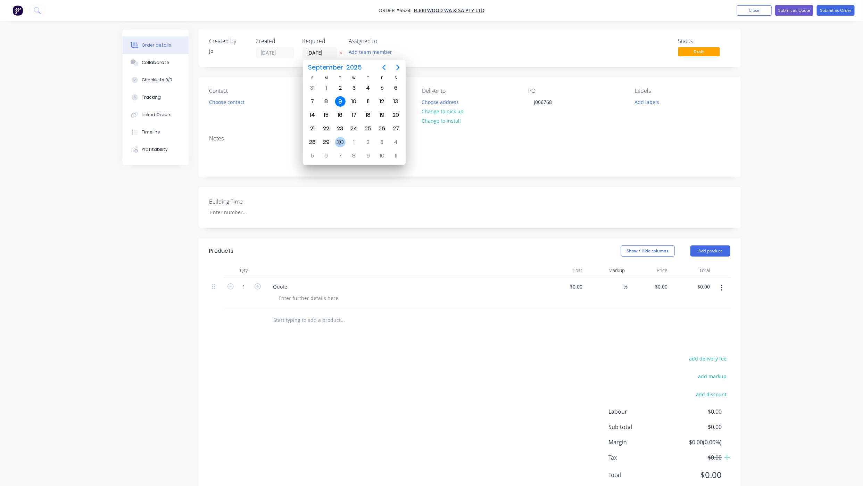
click at [338, 143] on div "30" at bounding box center [340, 142] width 10 height 10
type input "30/09/25"
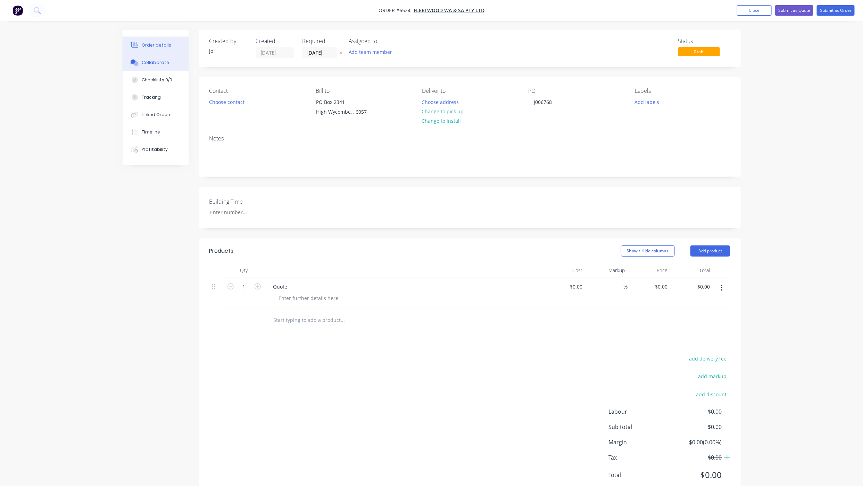
click at [148, 66] on button "Collaborate" at bounding box center [156, 62] width 66 height 17
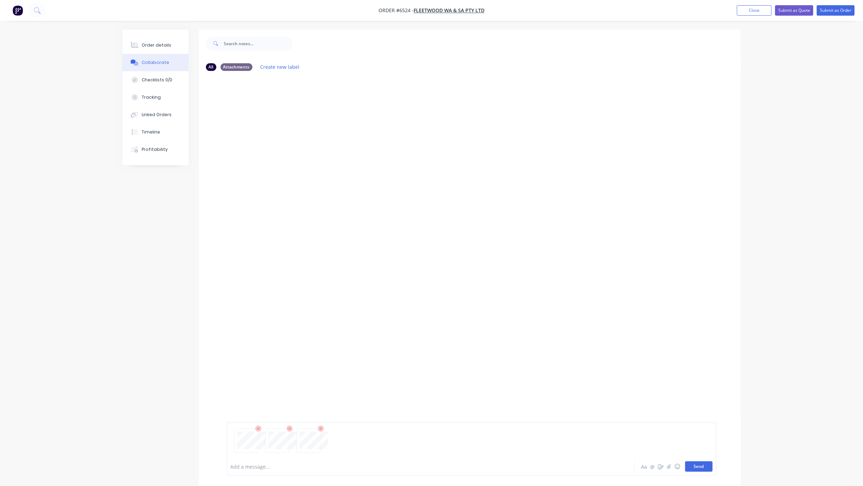
click at [688, 465] on button "Send" at bounding box center [698, 466] width 27 height 10
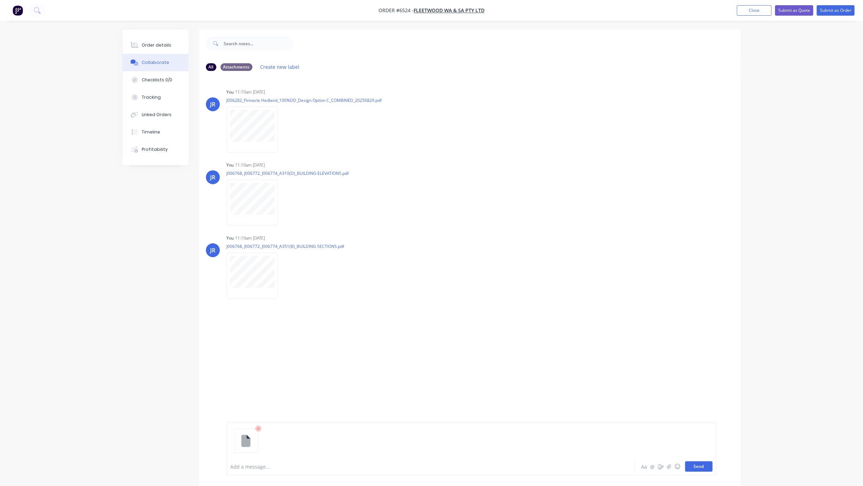
click at [686, 466] on button "Send" at bounding box center [698, 466] width 27 height 10
click at [149, 40] on button "Order details" at bounding box center [156, 44] width 66 height 17
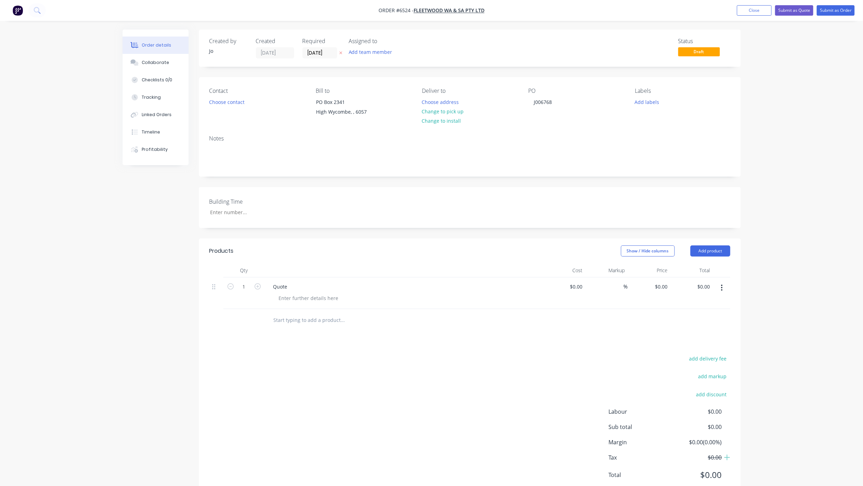
click at [152, 382] on div "Created by Jo Created 09/09/25 Required 30/09/25 Assigned to Add team member St…" at bounding box center [432, 269] width 618 height 479
click at [555, 105] on div "J006768" at bounding box center [543, 102] width 29 height 10
click at [151, 62] on div "Collaborate" at bounding box center [155, 62] width 27 height 6
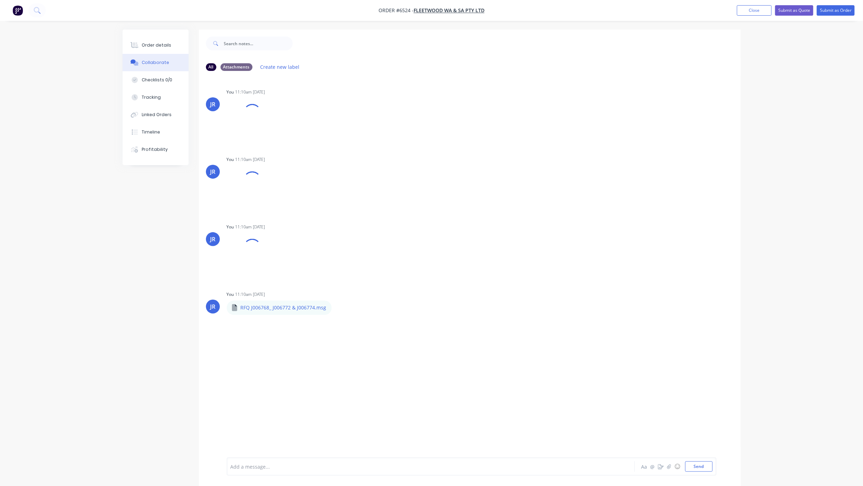
click at [151, 55] on button "Collaborate" at bounding box center [156, 62] width 66 height 17
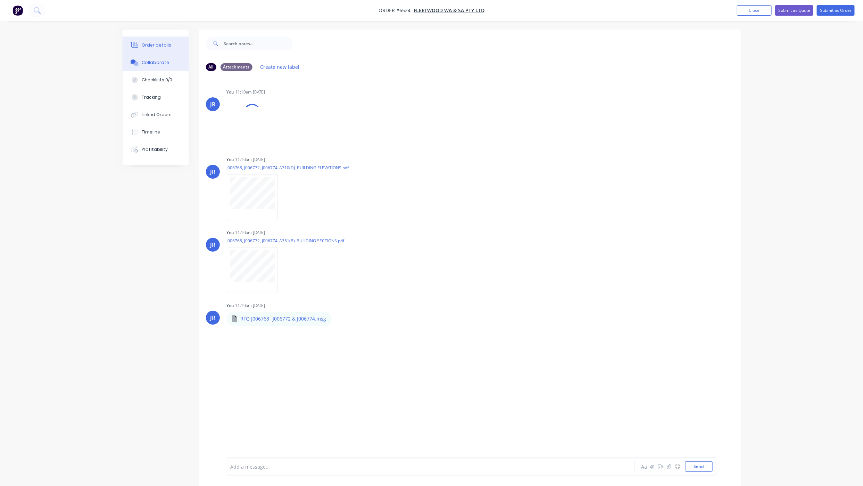
click at [158, 48] on button "Order details" at bounding box center [156, 44] width 66 height 17
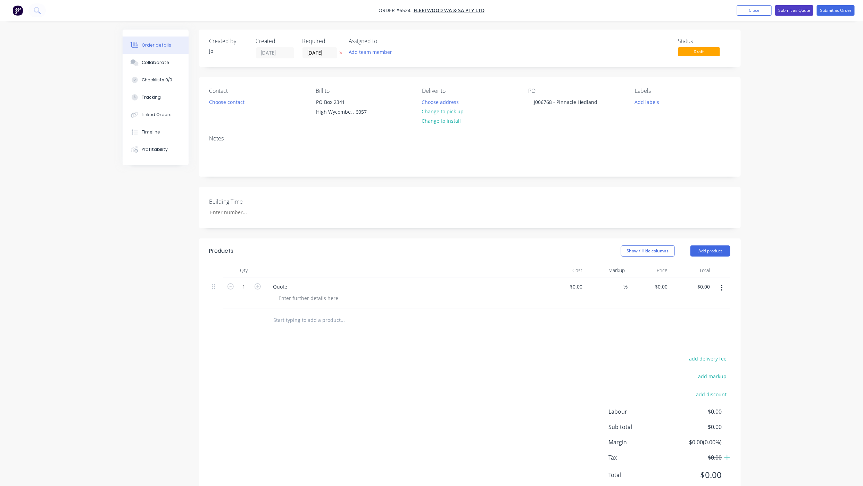
click at [804, 8] on button "Submit as Quote" at bounding box center [794, 10] width 38 height 10
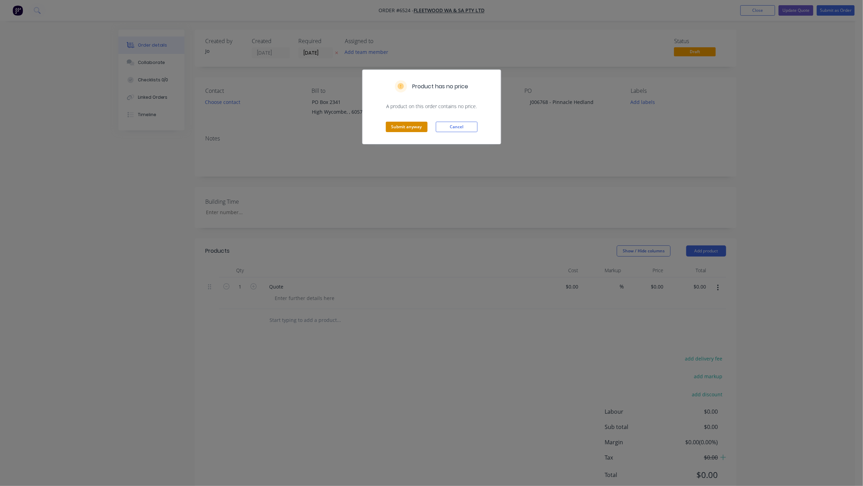
click at [396, 130] on button "Submit anyway" at bounding box center [407, 127] width 42 height 10
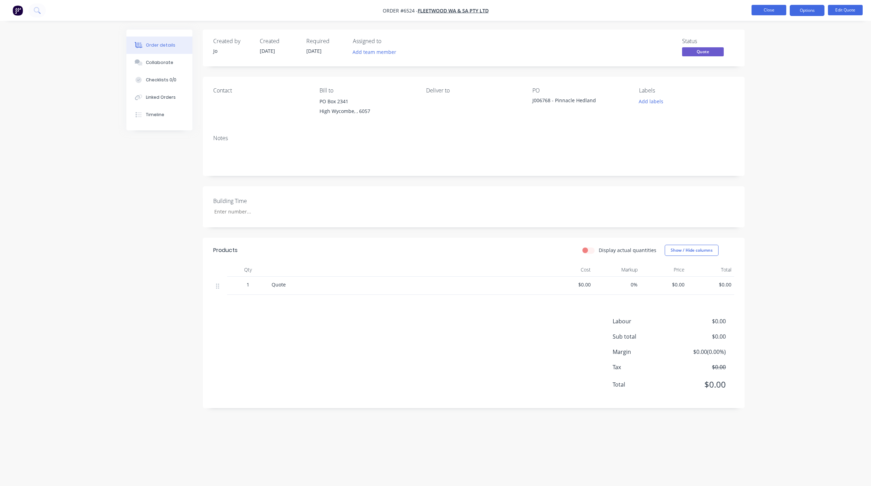
click at [774, 10] on button "Close" at bounding box center [769, 10] width 35 height 10
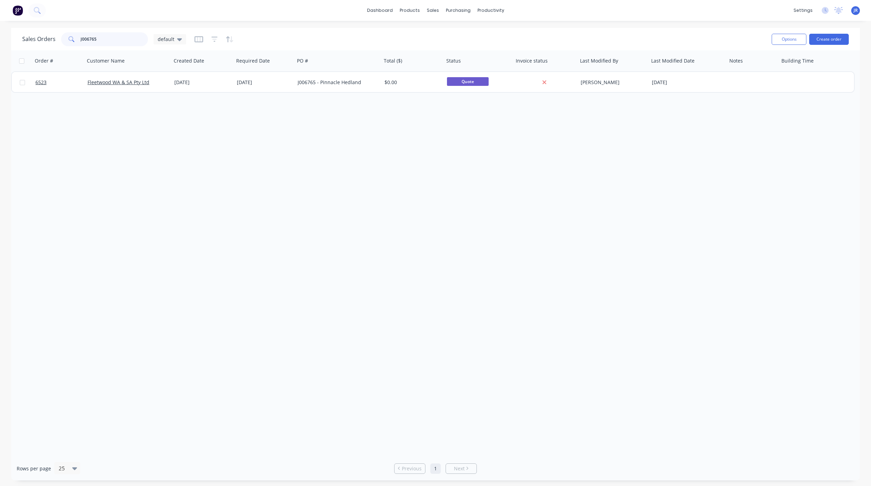
drag, startPoint x: 106, startPoint y: 39, endPoint x: -11, endPoint y: 39, distance: 117.1
click at [0, 39] on html "dashboard products sales purchasing productivity dashboard products Product Cat…" at bounding box center [435, 243] width 871 height 486
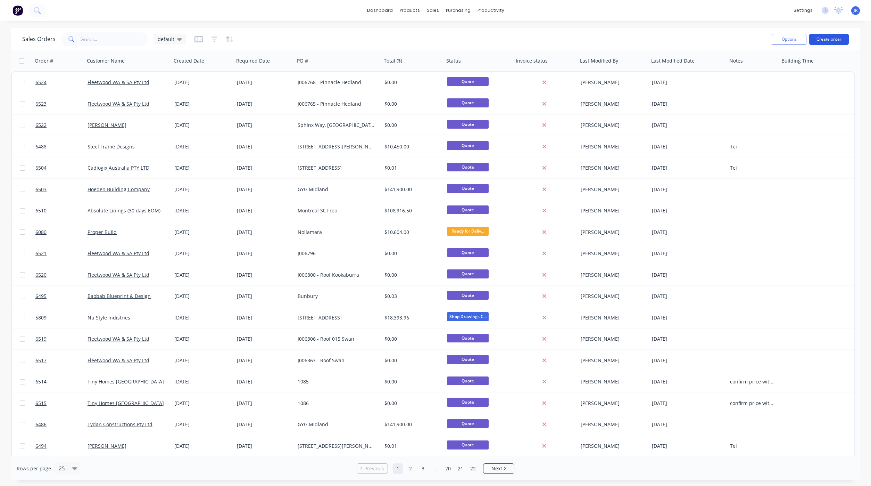
click at [834, 34] on button "Create order" at bounding box center [829, 39] width 40 height 11
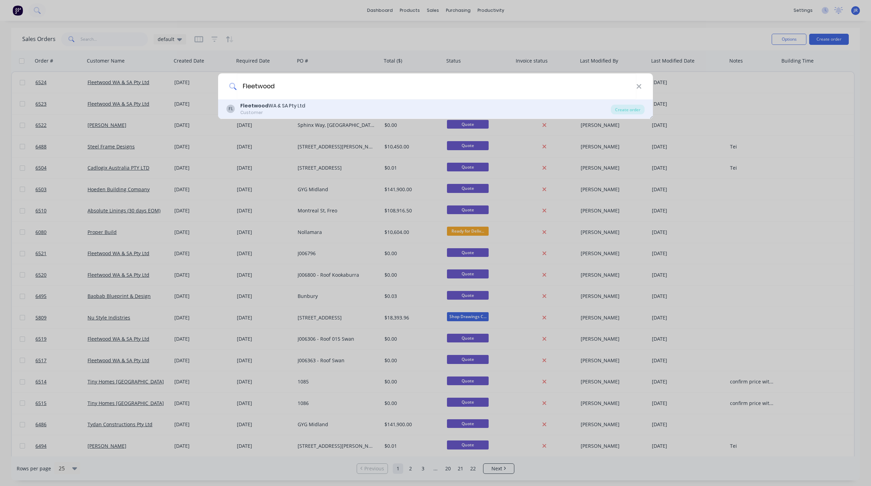
type input "Fleetwood"
click at [273, 106] on div "Fleetwood WA & SA Pty Ltd" at bounding box center [272, 105] width 65 height 7
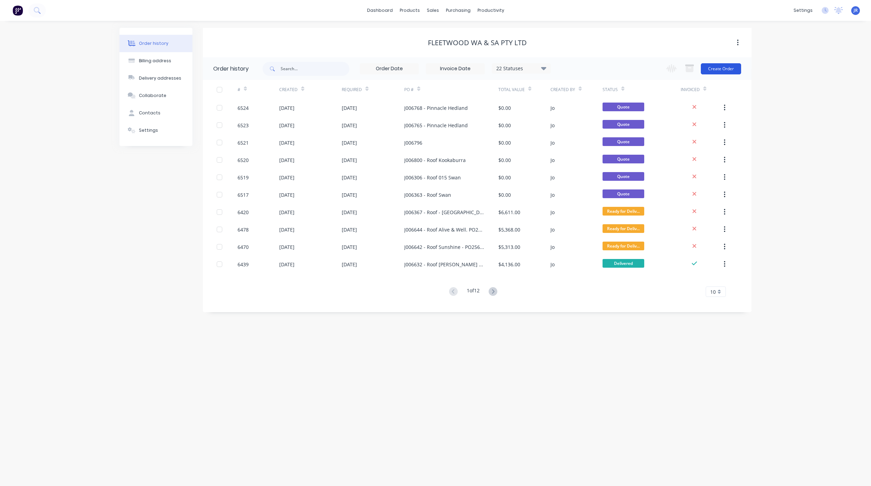
click at [735, 68] on button "Create Order" at bounding box center [721, 68] width 40 height 11
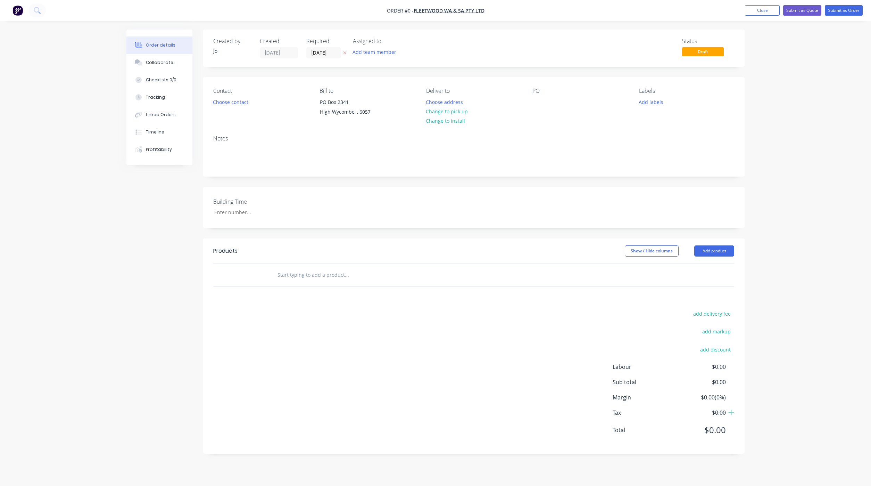
drag, startPoint x: 287, startPoint y: 280, endPoint x: 293, endPoint y: 278, distance: 6.9
click at [287, 280] on input "text" at bounding box center [346, 275] width 139 height 14
type input "Quote"
click at [312, 303] on button "Add Quote to order" at bounding box center [384, 301] width 208 height 22
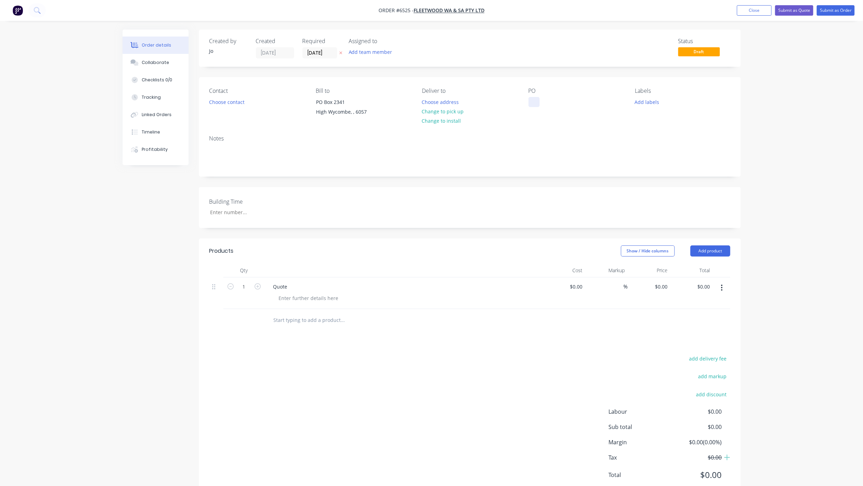
click at [537, 102] on div at bounding box center [534, 102] width 11 height 10
click at [585, 100] on div "J006772 - Pinnacle H" at bounding box center [558, 102] width 58 height 10
click at [323, 49] on input "[DATE]" at bounding box center [320, 53] width 34 height 10
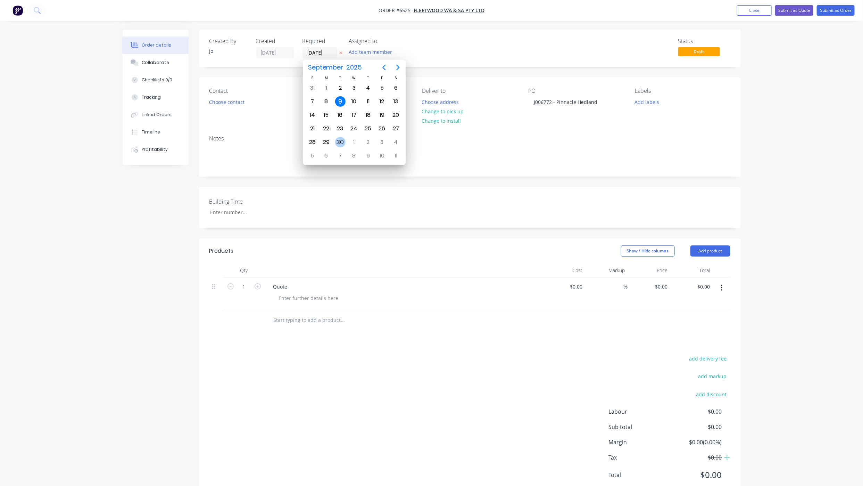
click at [341, 142] on div "30" at bounding box center [340, 142] width 10 height 10
type input "30/09/25"
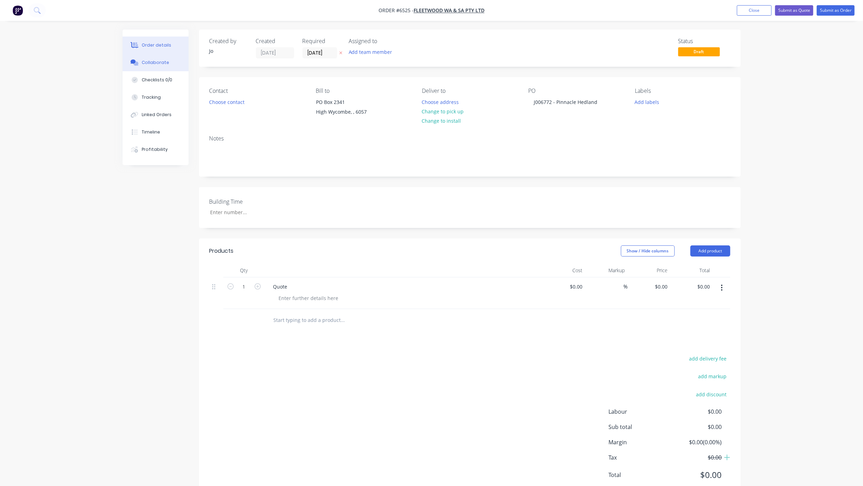
click at [165, 66] on button "Collaborate" at bounding box center [156, 62] width 66 height 17
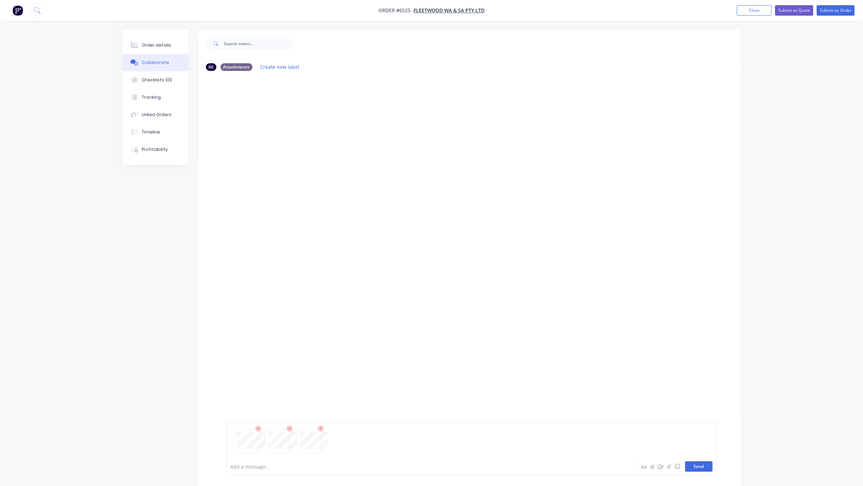
click at [694, 462] on button "Send" at bounding box center [698, 466] width 27 height 10
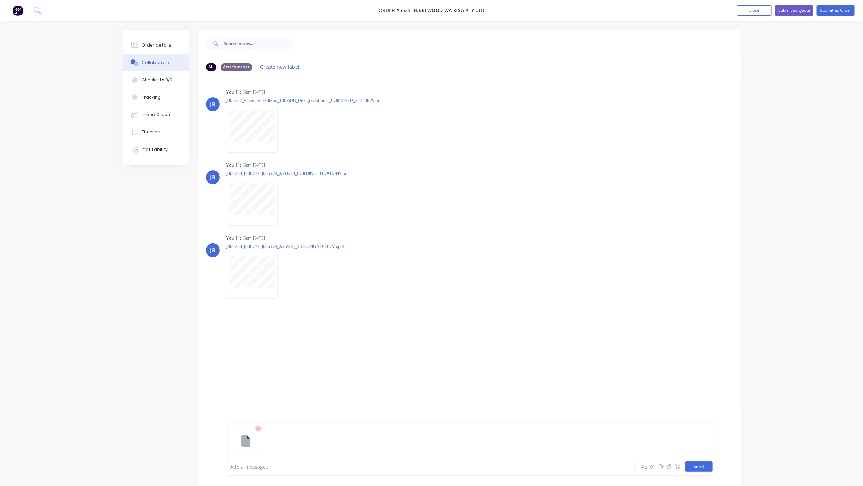
click at [692, 466] on button "Send" at bounding box center [698, 466] width 27 height 10
click at [162, 47] on div "Order details" at bounding box center [157, 45] width 30 height 6
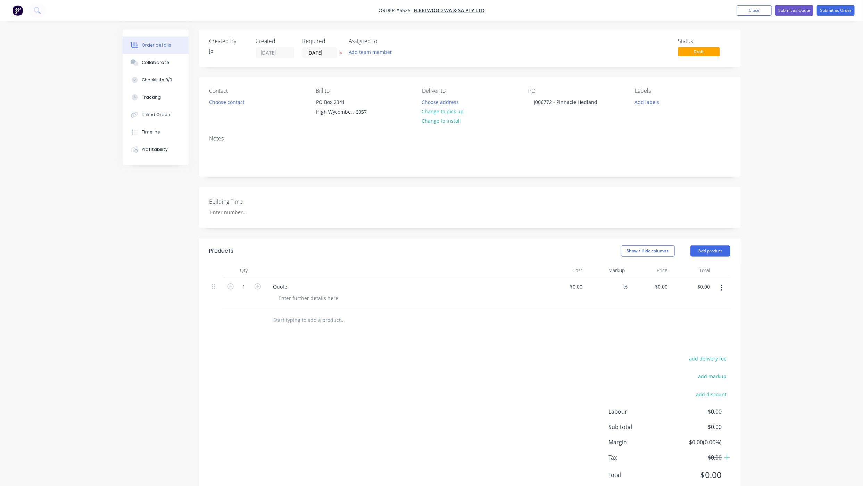
click at [145, 442] on div "Created by Jo Created 09/09/25 Required 30/09/25 Assigned to Add team member St…" at bounding box center [432, 269] width 618 height 479
click at [46, 233] on div "Order details Collaborate Checklists 0/0 Tracking Linked Orders Timeline Profit…" at bounding box center [431, 254] width 863 height 509
click at [787, 8] on button "Submit as Quote" at bounding box center [794, 10] width 38 height 10
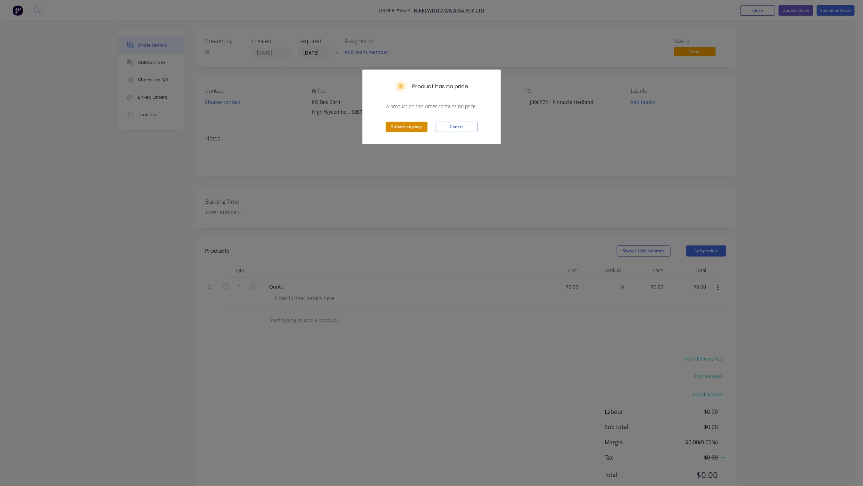
click at [412, 127] on button "Submit anyway" at bounding box center [407, 127] width 42 height 10
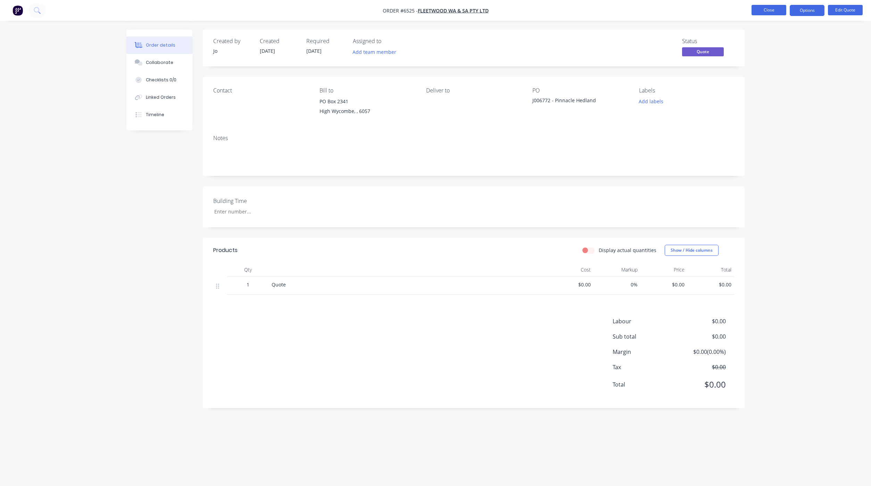
click at [777, 9] on button "Close" at bounding box center [769, 10] width 35 height 10
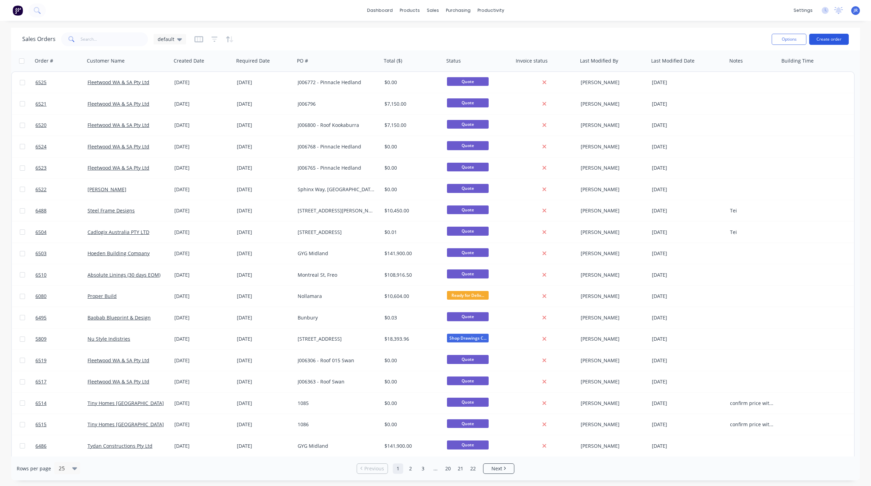
click at [829, 42] on button "Create order" at bounding box center [829, 39] width 40 height 11
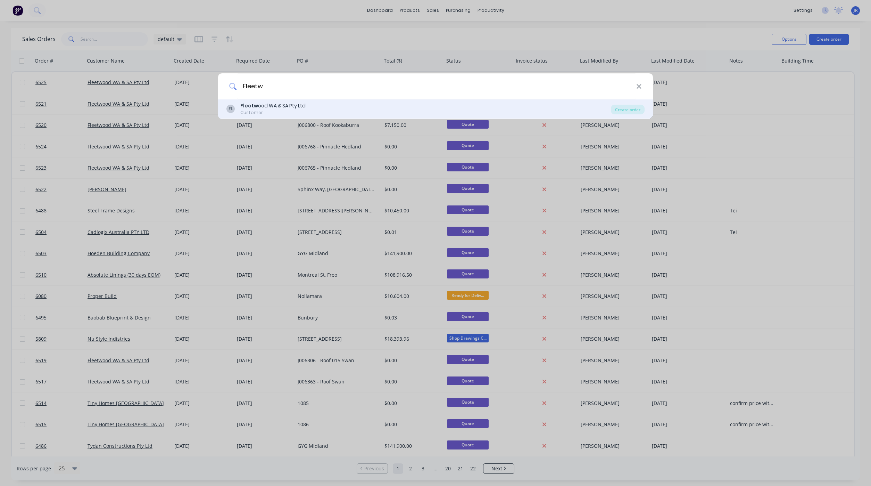
type input "Fleetw"
click at [285, 106] on div "Fleetw ood WA & SA Pty Ltd" at bounding box center [272, 105] width 65 height 7
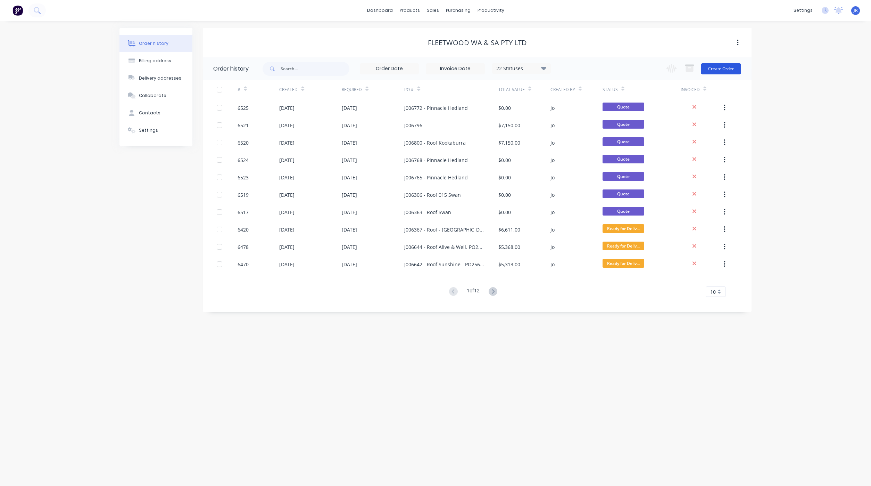
click at [712, 67] on button "Create Order" at bounding box center [721, 68] width 40 height 11
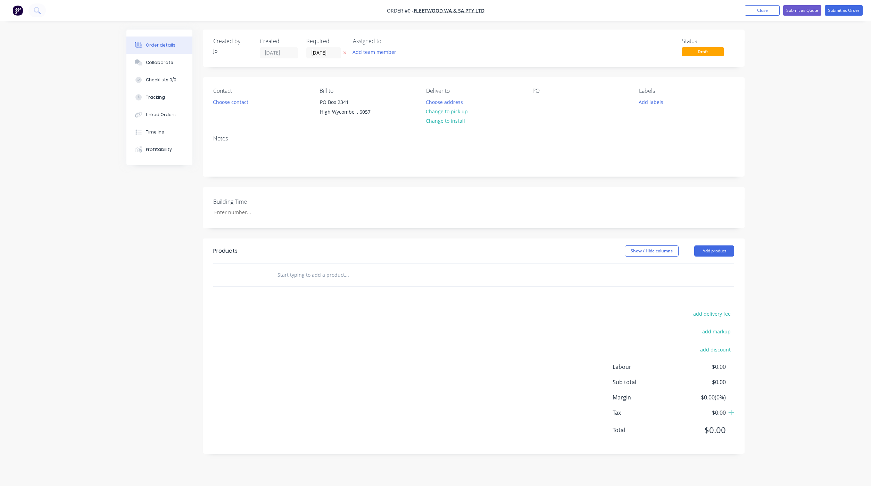
click at [304, 274] on input "text" at bounding box center [346, 275] width 139 height 14
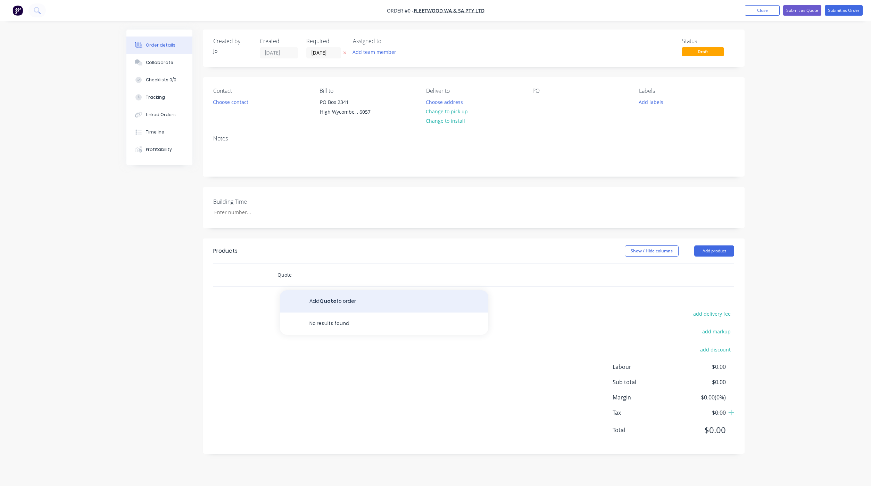
type input "Quote"
click at [362, 298] on button "Add Quote to order" at bounding box center [384, 301] width 208 height 22
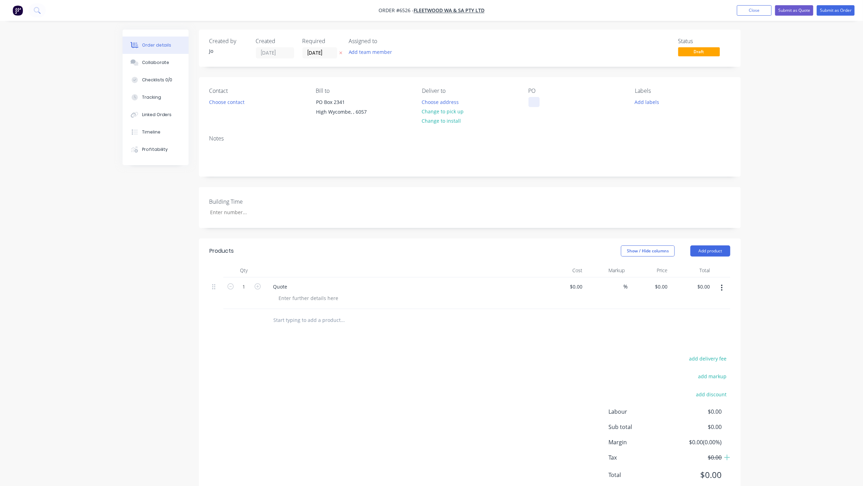
click at [538, 103] on div at bounding box center [534, 102] width 11 height 10
click at [322, 51] on input "[DATE]" at bounding box center [320, 53] width 34 height 10
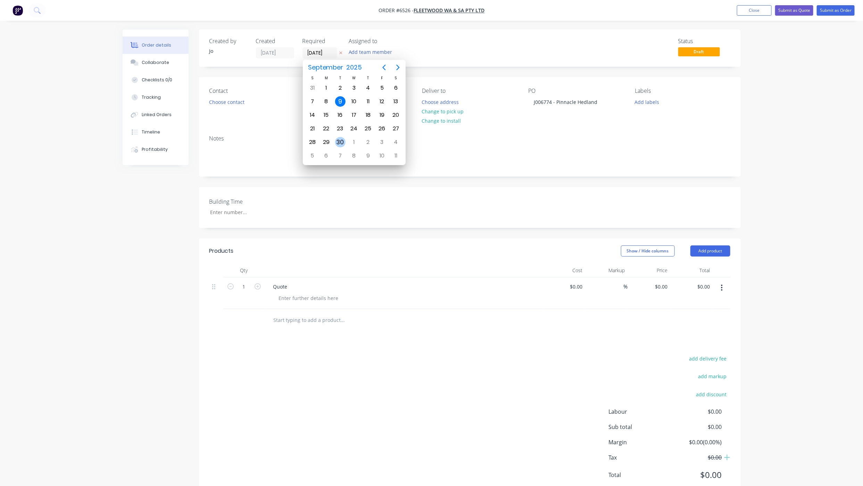
click at [342, 140] on div "30" at bounding box center [340, 142] width 10 height 10
type input "30/09/25"
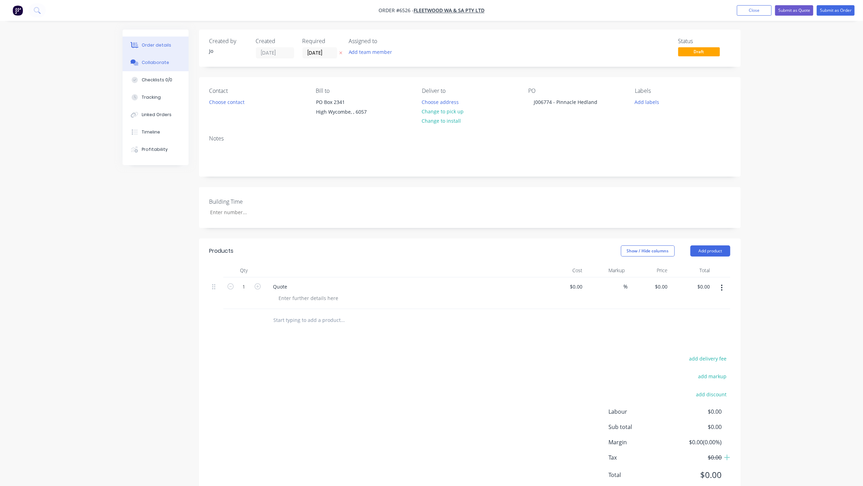
click at [148, 65] on div "Collaborate" at bounding box center [155, 62] width 27 height 6
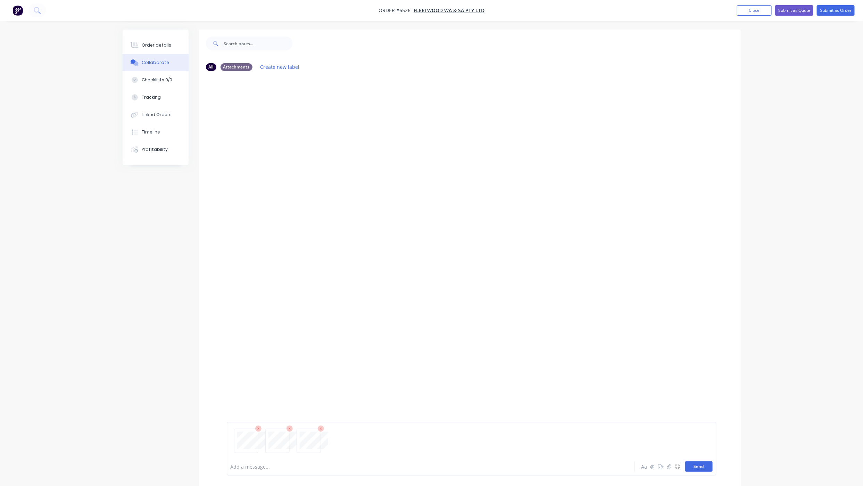
click at [707, 471] on button "Send" at bounding box center [698, 466] width 27 height 10
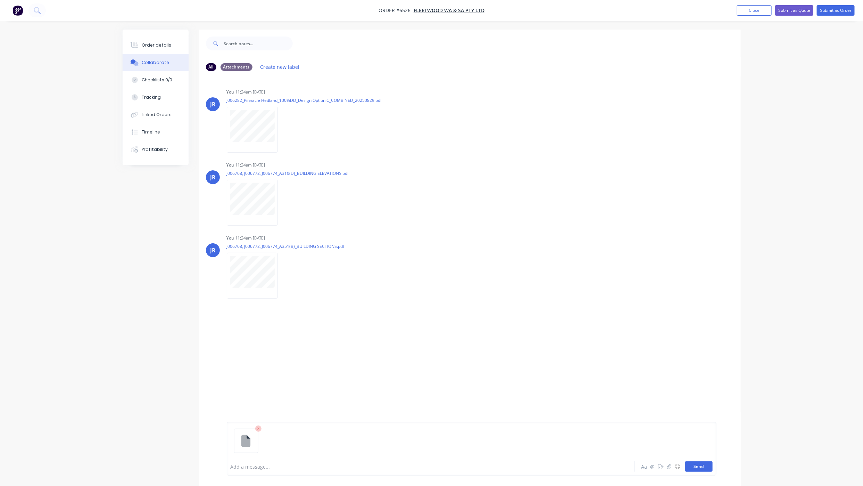
click at [712, 466] on button "Send" at bounding box center [698, 466] width 27 height 10
click at [157, 45] on div "Order details" at bounding box center [157, 45] width 30 height 6
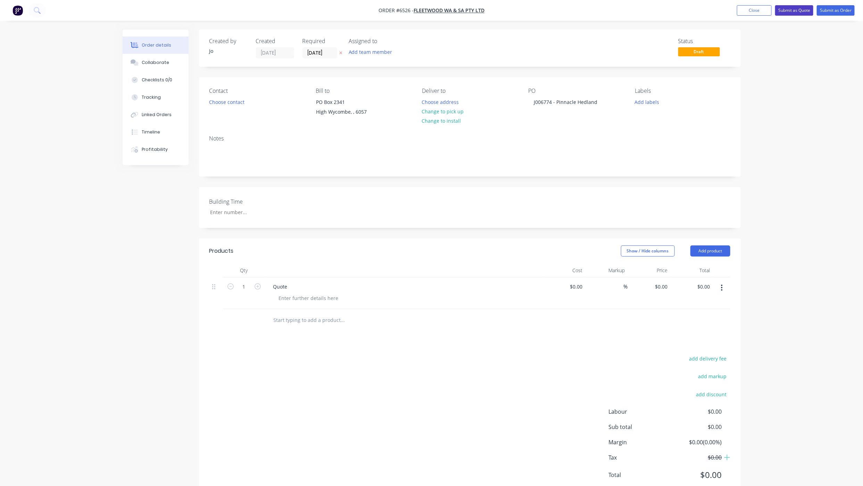
click at [792, 8] on button "Submit as Quote" at bounding box center [794, 10] width 38 height 10
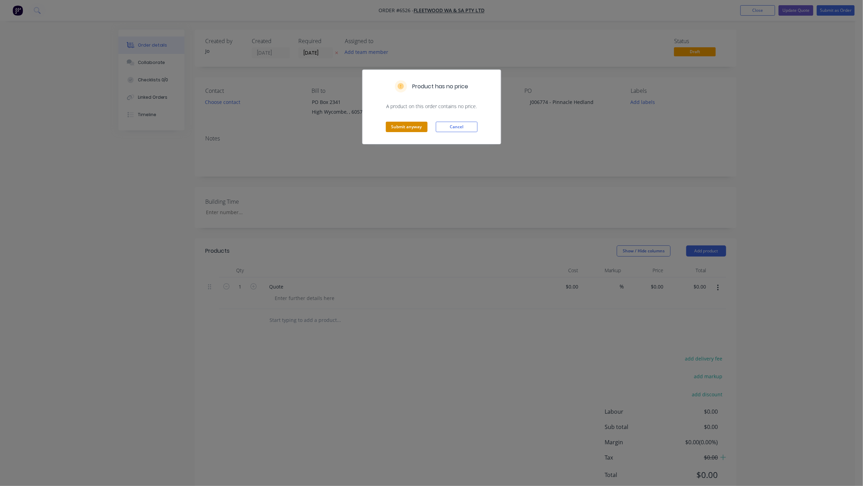
click at [407, 125] on button "Submit anyway" at bounding box center [407, 127] width 42 height 10
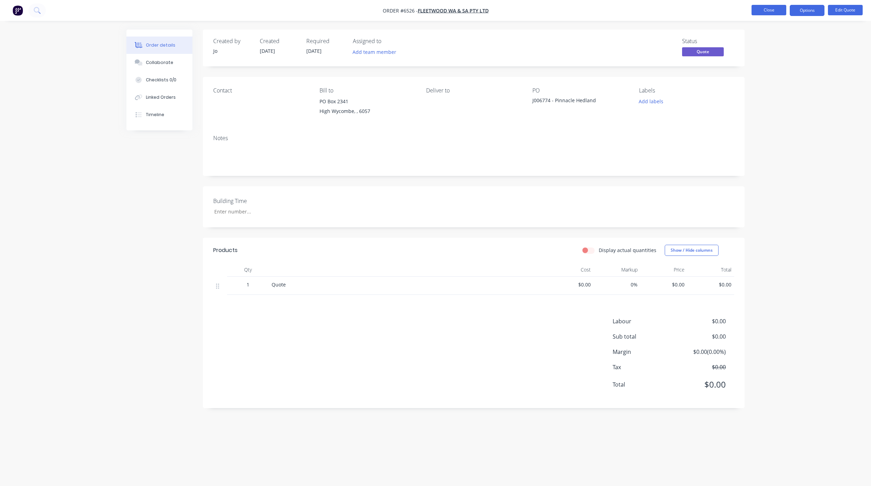
click at [759, 12] on button "Close" at bounding box center [769, 10] width 35 height 10
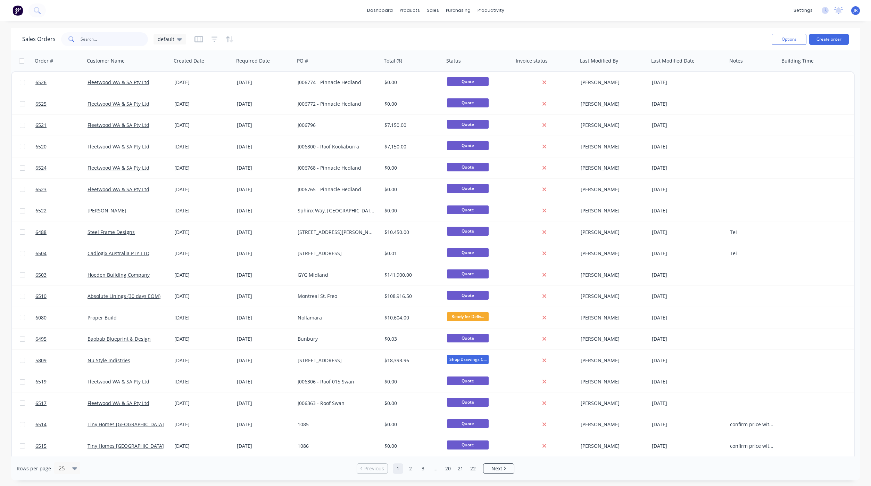
drag, startPoint x: 106, startPoint y: 37, endPoint x: 109, endPoint y: 39, distance: 4.2
click at [106, 37] on input "text" at bounding box center [115, 39] width 68 height 14
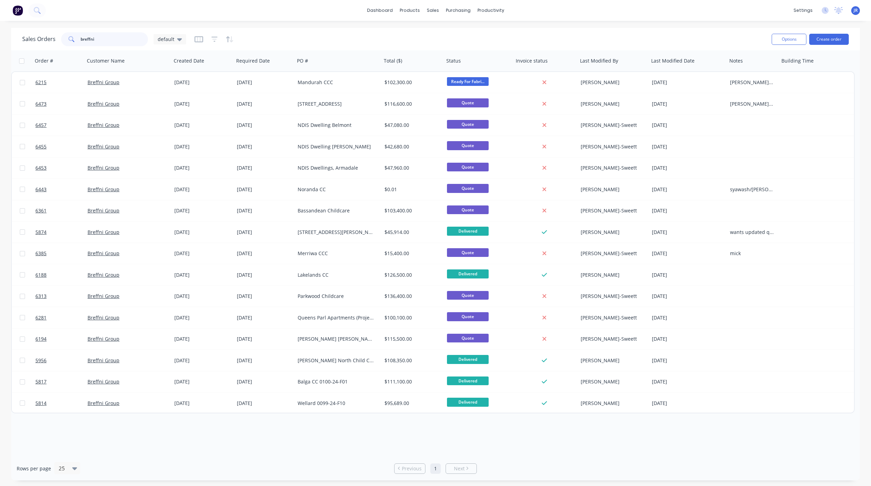
drag, startPoint x: 110, startPoint y: 33, endPoint x: -54, endPoint y: 17, distance: 164.8
click at [0, 17] on html "dashboard products sales purchasing productivity dashboard products Product Cat…" at bounding box center [435, 243] width 871 height 486
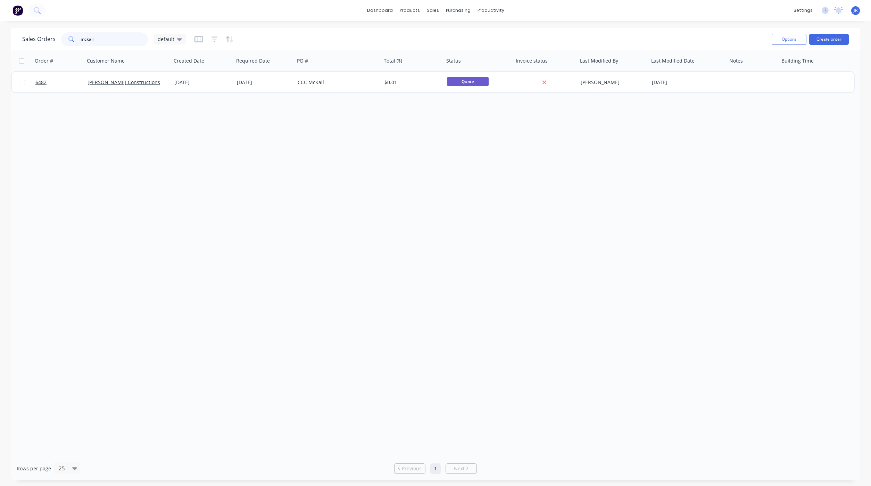
type input "mckail"
click at [212, 35] on button "button" at bounding box center [215, 39] width 6 height 11
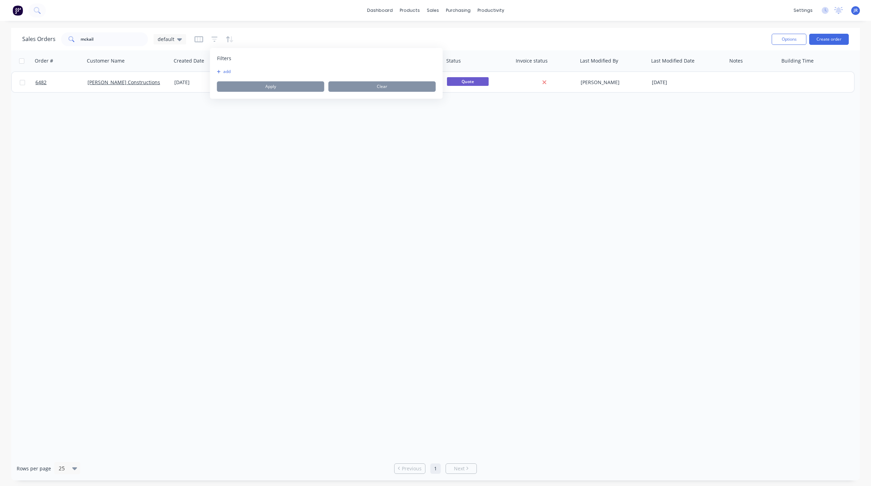
click at [223, 71] on button "add" at bounding box center [225, 72] width 17 height 6
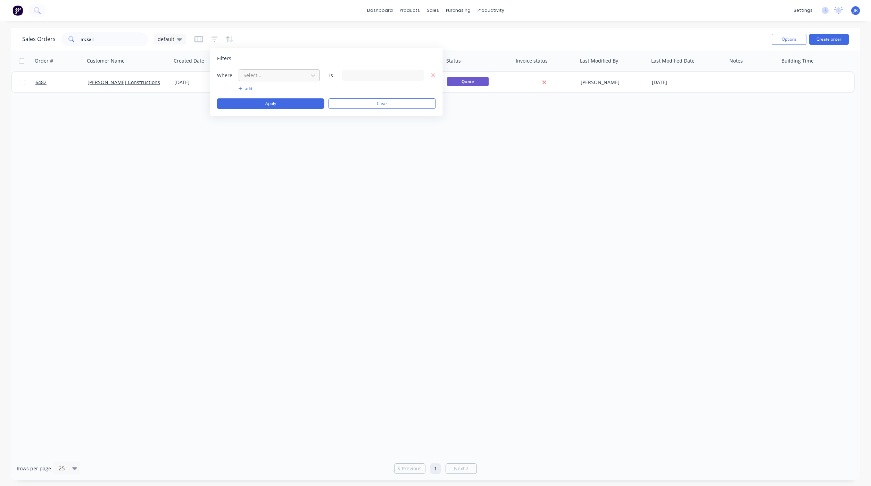
click at [256, 76] on div at bounding box center [274, 75] width 62 height 9
click at [269, 175] on div "Status" at bounding box center [279, 181] width 81 height 13
click at [367, 69] on div "Where Status is 19 Status selected" at bounding box center [326, 75] width 219 height 13
click at [366, 75] on div "19 Status selected" at bounding box center [377, 75] width 63 height 7
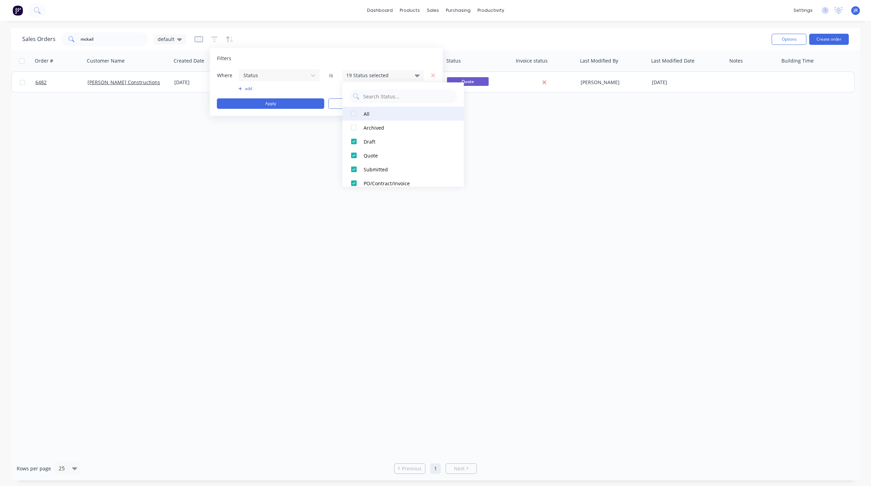
click at [354, 115] on div at bounding box center [354, 114] width 14 height 14
click at [290, 100] on button "Apply" at bounding box center [270, 103] width 107 height 10
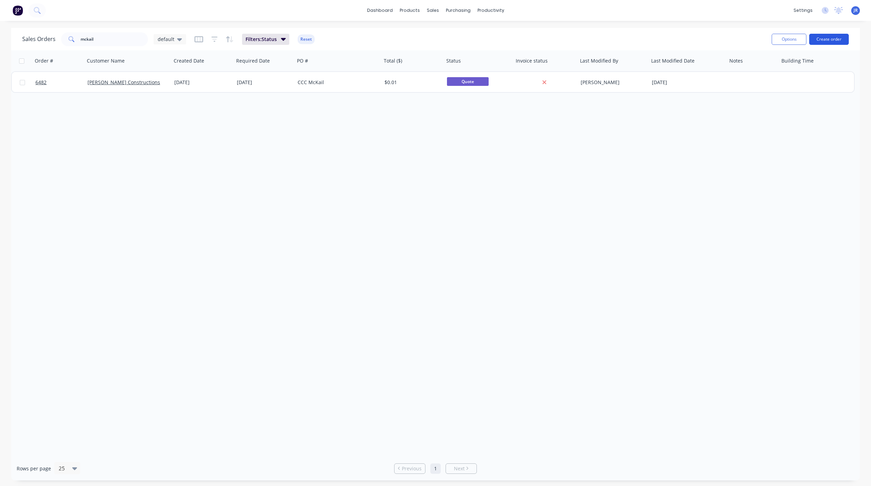
click at [834, 40] on button "Create order" at bounding box center [829, 39] width 40 height 11
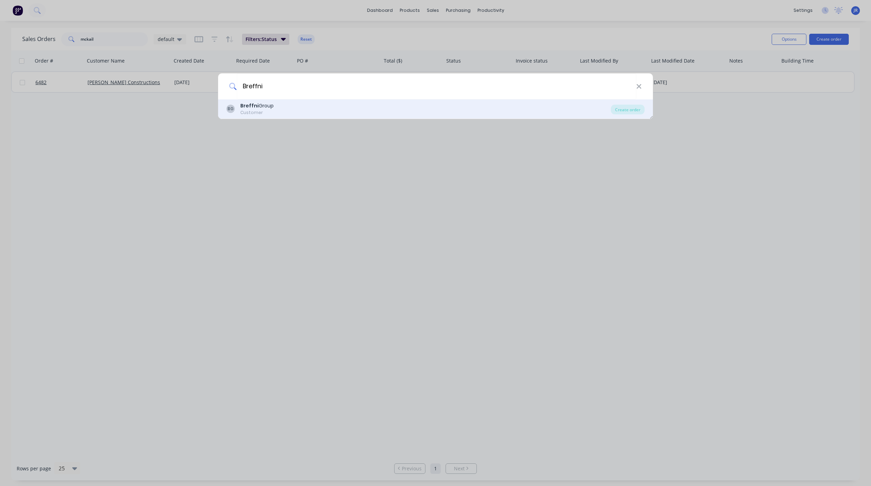
type input "Breffni"
click at [282, 110] on div "BG Breffni Group Customer" at bounding box center [418, 109] width 385 height 14
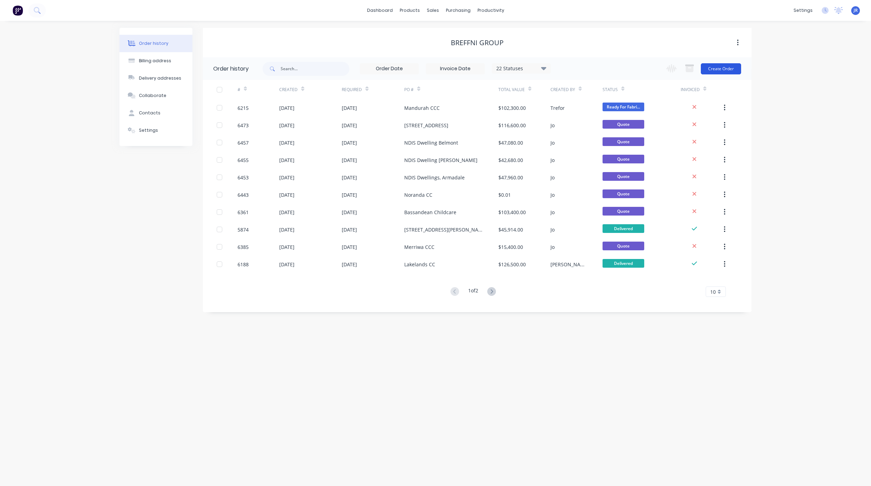
click at [725, 68] on button "Create Order" at bounding box center [721, 68] width 40 height 11
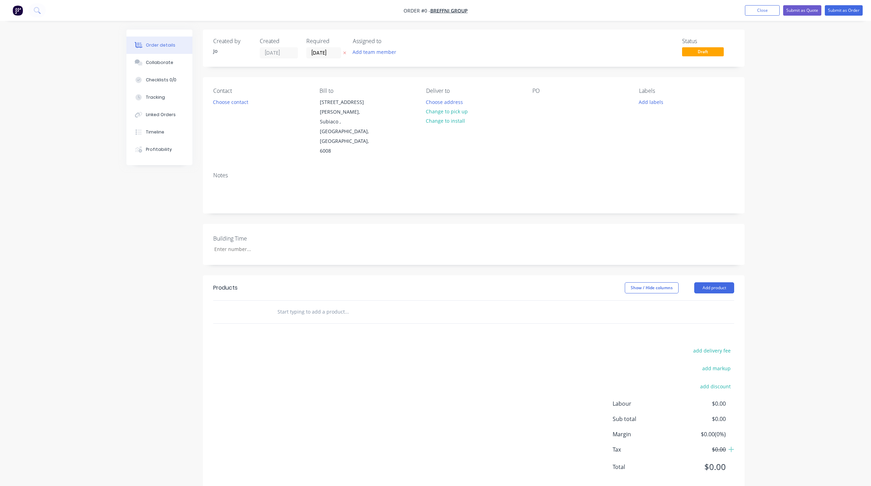
drag, startPoint x: 317, startPoint y: 295, endPoint x: 331, endPoint y: 283, distance: 18.7
click at [317, 305] on input "text" at bounding box center [346, 312] width 139 height 14
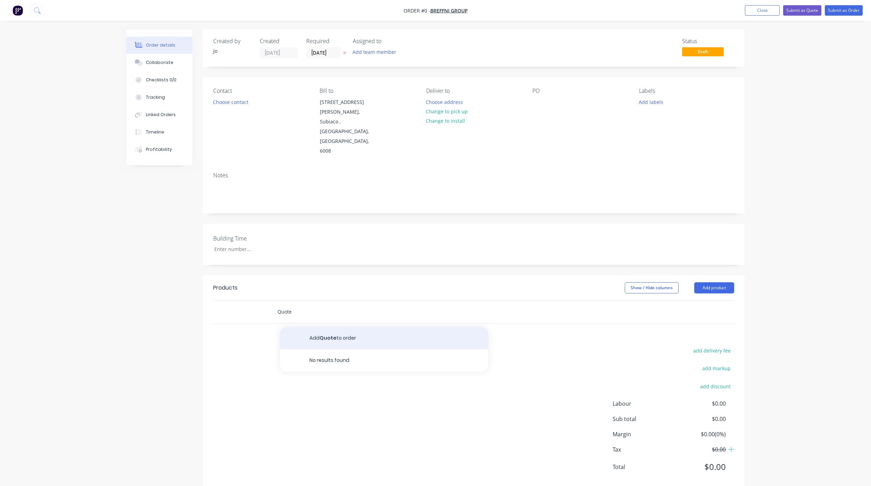
type input "Quote"
click at [338, 327] on button "Add Quote to order" at bounding box center [384, 338] width 208 height 22
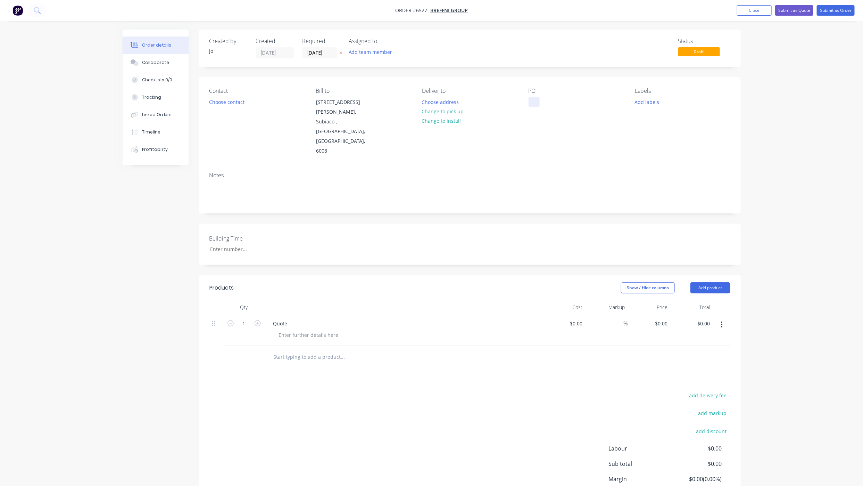
click at [530, 98] on div at bounding box center [534, 102] width 11 height 10
click at [170, 67] on button "Collaborate" at bounding box center [156, 62] width 66 height 17
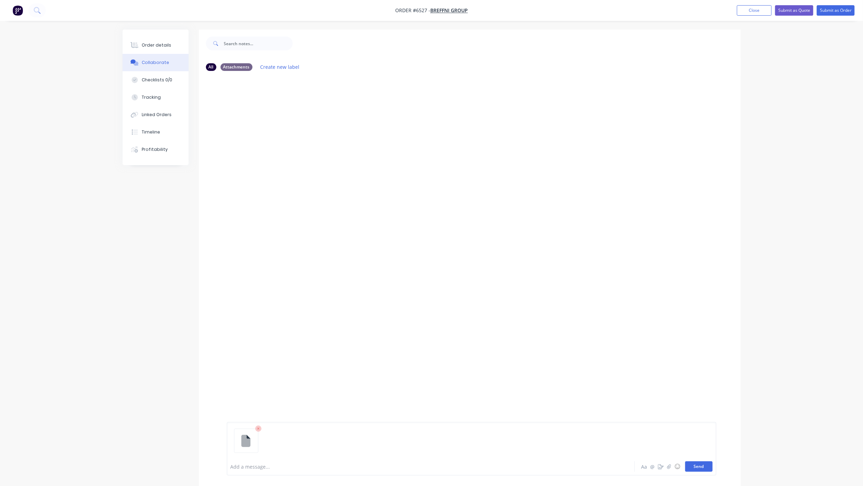
click at [693, 462] on button "Send" at bounding box center [698, 466] width 27 height 10
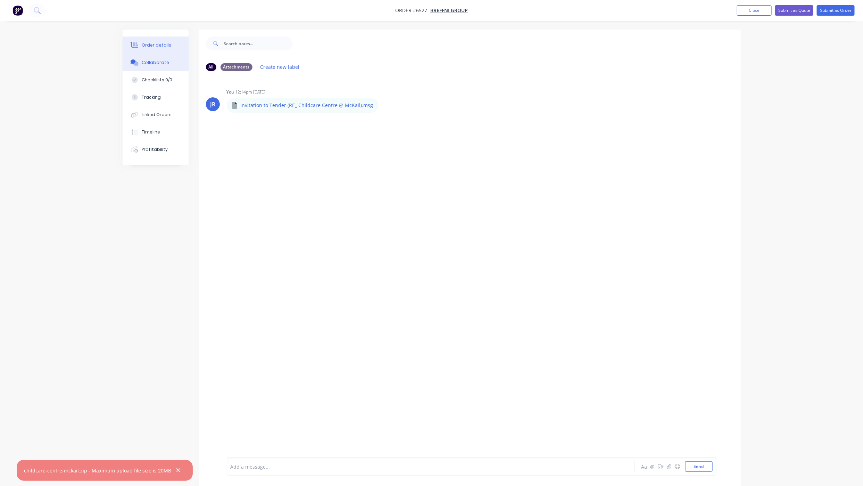
click at [144, 44] on div "Order details" at bounding box center [157, 45] width 30 height 6
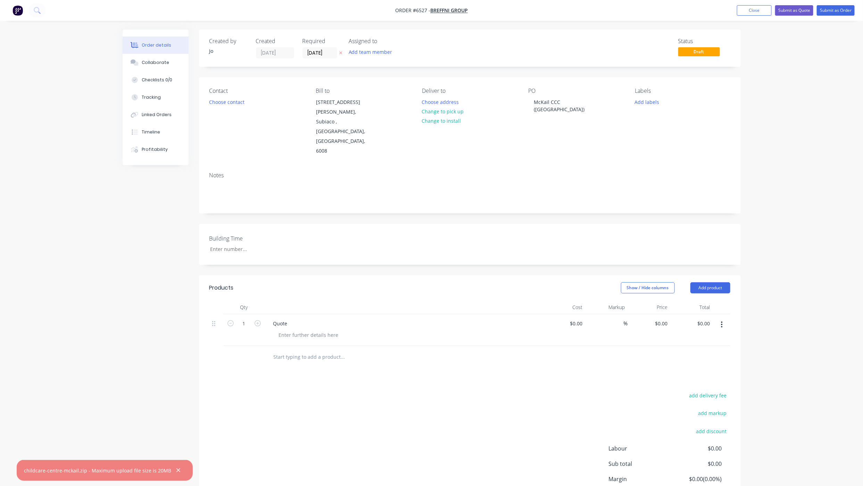
drag, startPoint x: 316, startPoint y: 51, endPoint x: 314, endPoint y: 57, distance: 6.2
click at [316, 51] on input "[DATE]" at bounding box center [320, 53] width 34 height 10
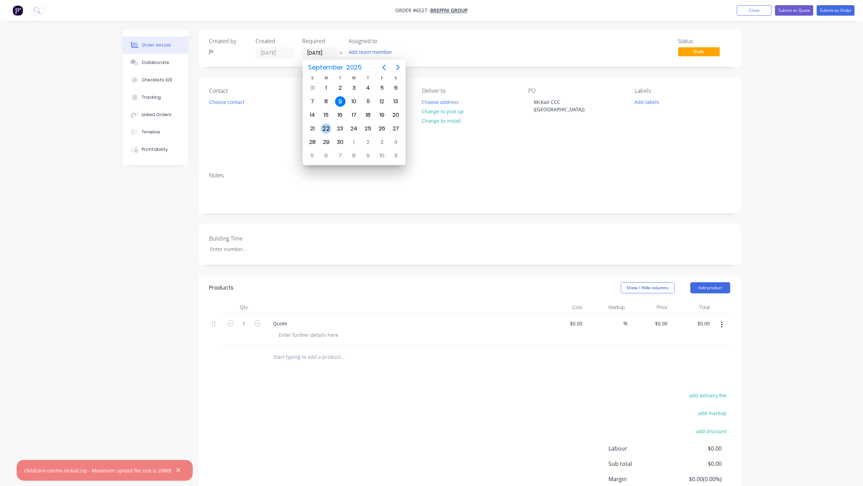
click at [328, 129] on div "22" at bounding box center [326, 128] width 10 height 10
type input "22/09/25"
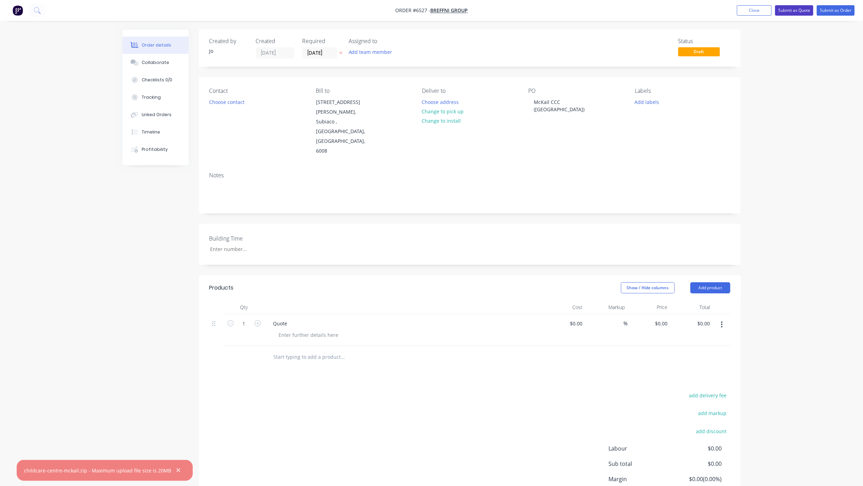
click at [782, 11] on button "Submit as Quote" at bounding box center [794, 10] width 38 height 10
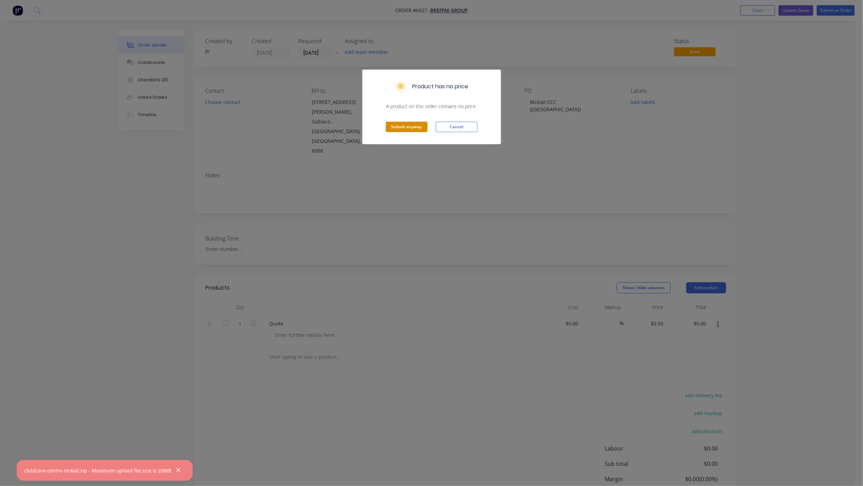
click at [397, 130] on button "Submit anyway" at bounding box center [407, 127] width 42 height 10
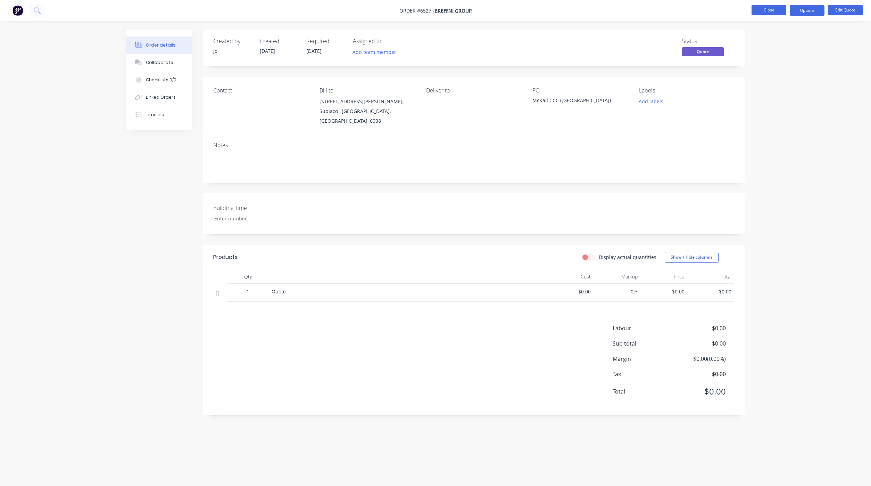
click at [752, 14] on button "Close" at bounding box center [769, 10] width 35 height 10
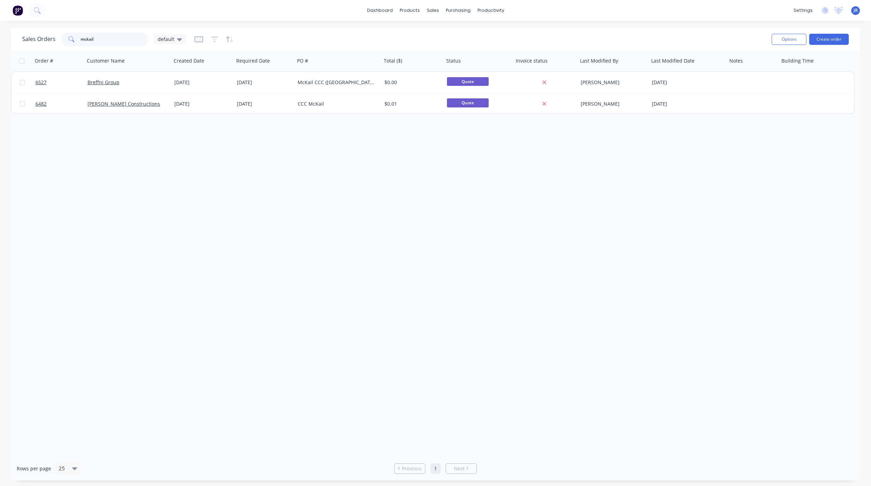
drag, startPoint x: 96, startPoint y: 42, endPoint x: 26, endPoint y: 41, distance: 69.8
click at [28, 41] on div "Sales Orders mckail default" at bounding box center [104, 39] width 164 height 14
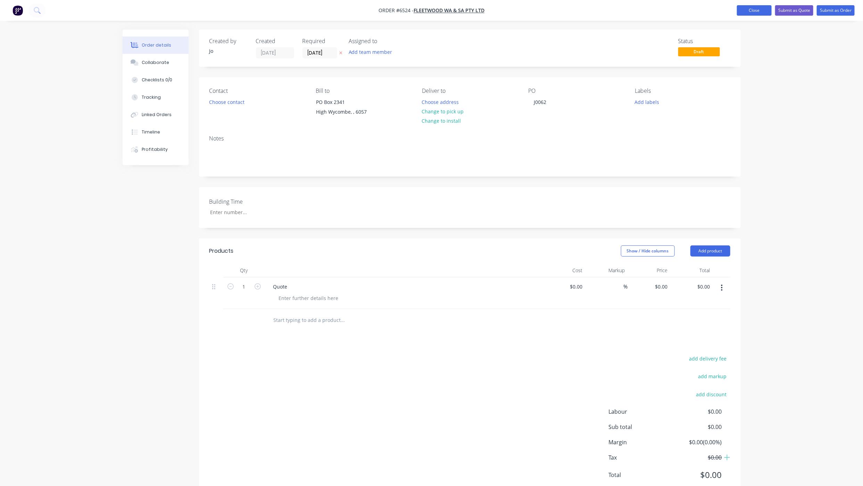
click at [757, 10] on button "Close" at bounding box center [754, 10] width 35 height 10
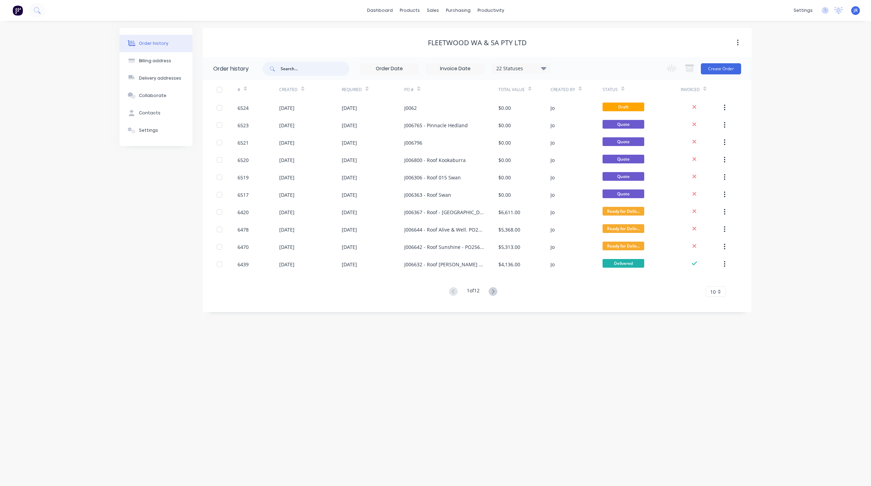
click at [306, 74] on input "text" at bounding box center [315, 69] width 69 height 14
type input "J006768"
